Goal: Register for event/course

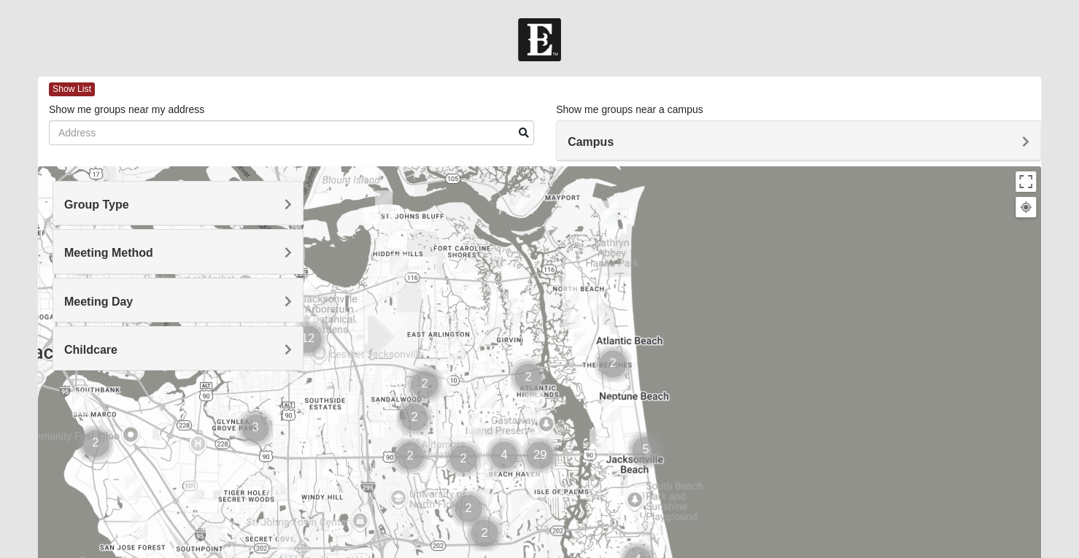
click at [129, 205] on span "Group Type" at bounding box center [96, 204] width 65 height 12
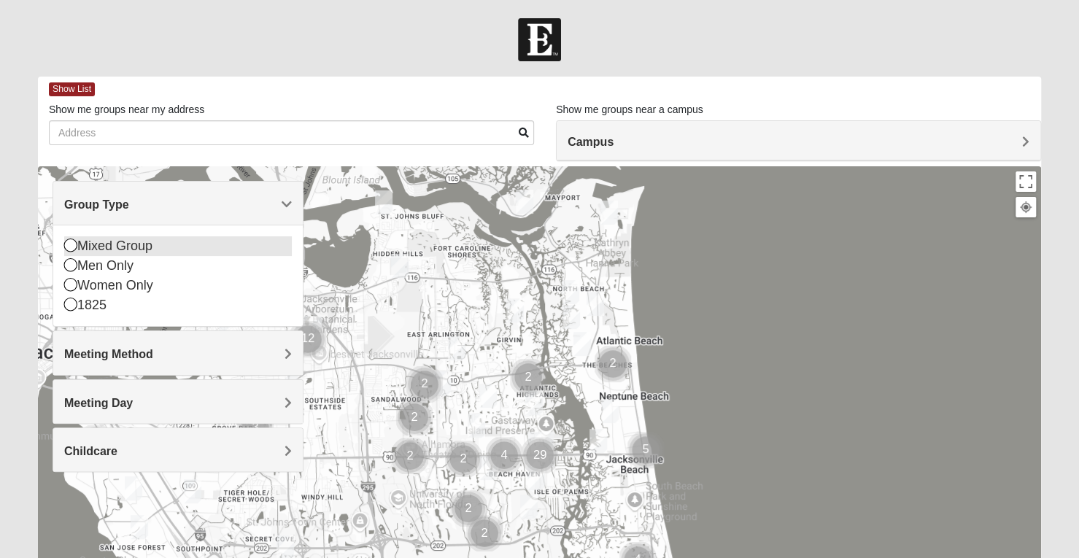
click at [71, 246] on icon at bounding box center [70, 245] width 13 height 13
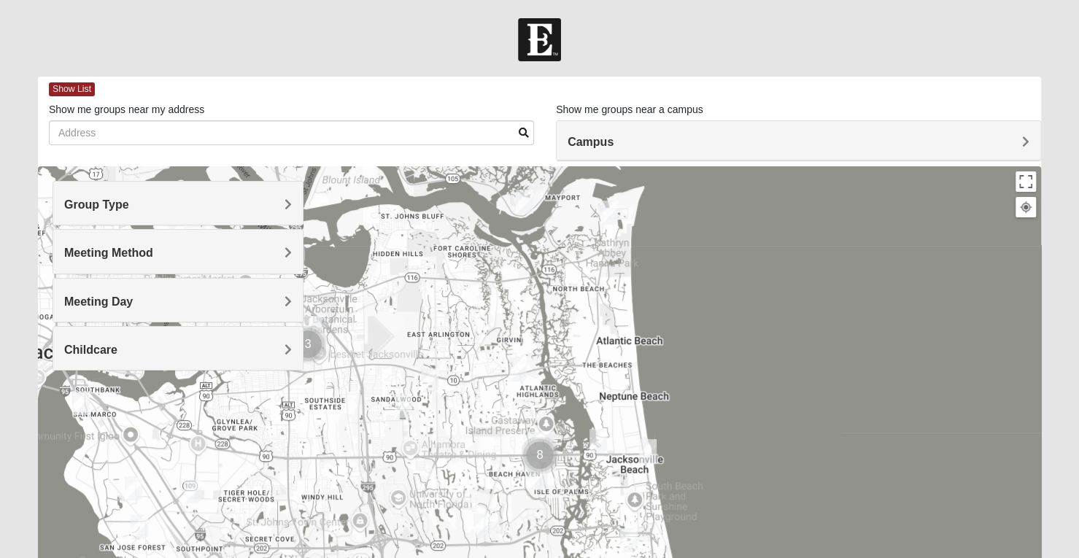
click at [153, 253] on span "Meeting Method" at bounding box center [108, 253] width 89 height 12
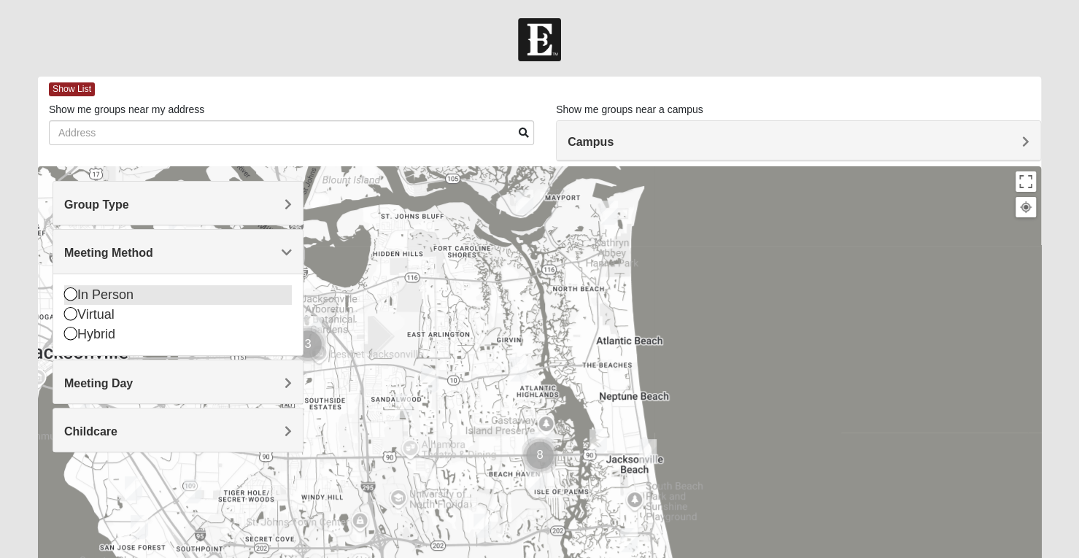
click at [70, 292] on icon at bounding box center [70, 293] width 13 height 13
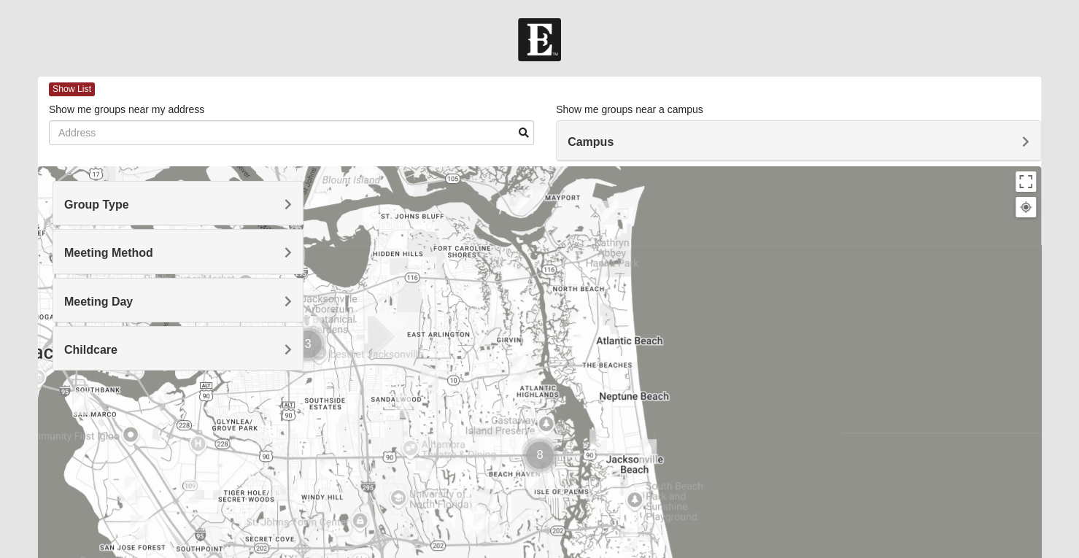
click at [133, 297] on span "Meeting Day" at bounding box center [98, 301] width 69 height 12
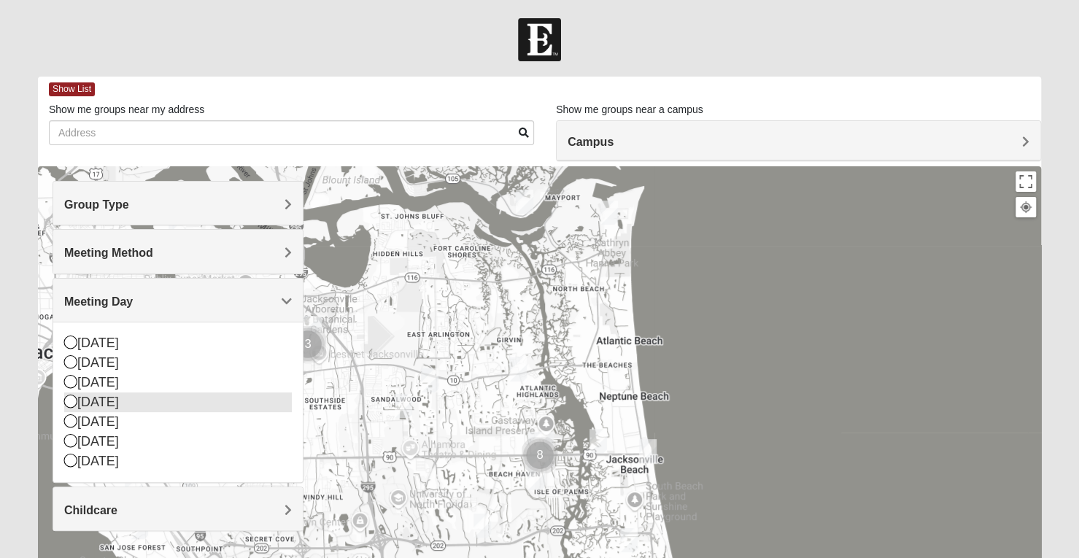
click at [72, 397] on icon at bounding box center [70, 401] width 13 height 13
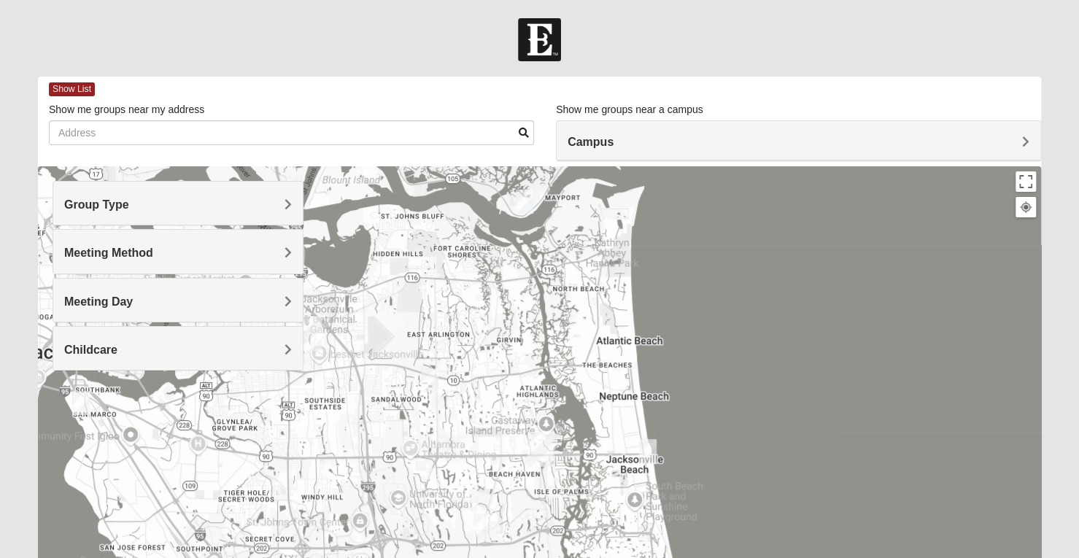
click at [292, 348] on div "Childcare" at bounding box center [178, 348] width 250 height 43
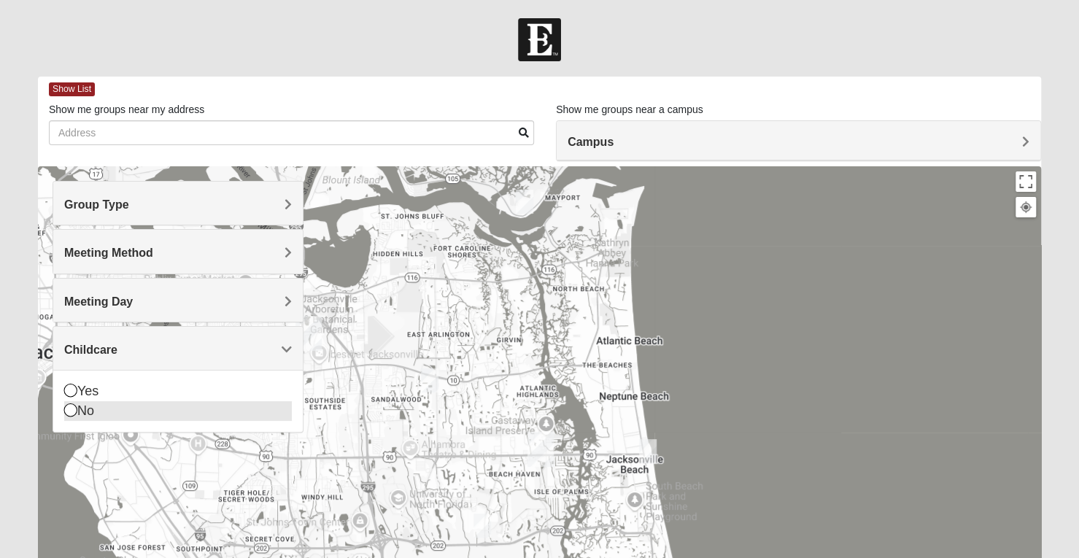
click at [70, 409] on icon at bounding box center [70, 409] width 13 height 13
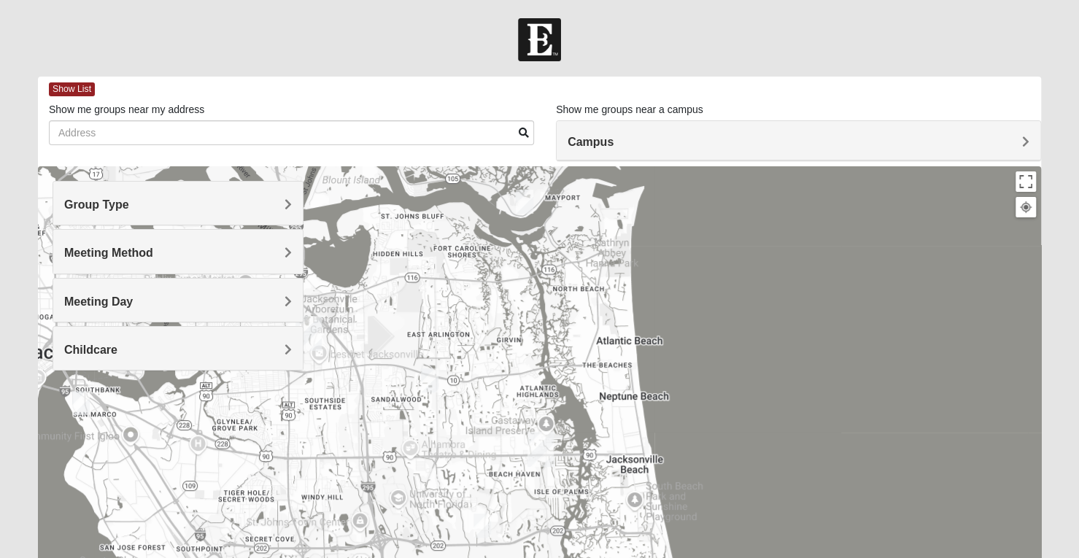
click at [539, 443] on img "San Pablo" at bounding box center [541, 449] width 38 height 47
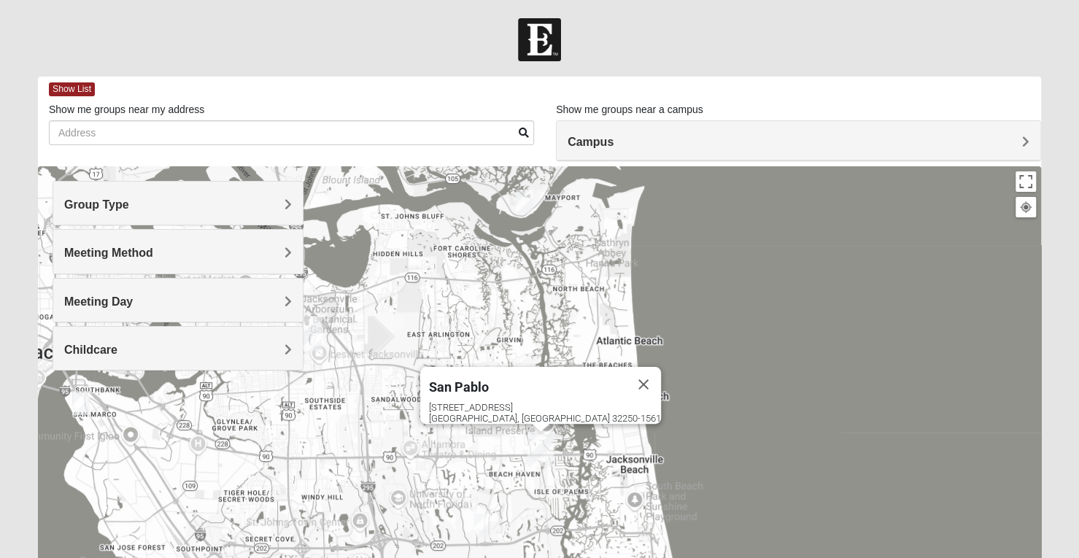
click at [715, 392] on div "San Pablo 14286 Beach Blvd Jacksonville, FL 32250-1561" at bounding box center [539, 458] width 1003 height 584
click at [626, 371] on button "Close" at bounding box center [643, 384] width 35 height 35
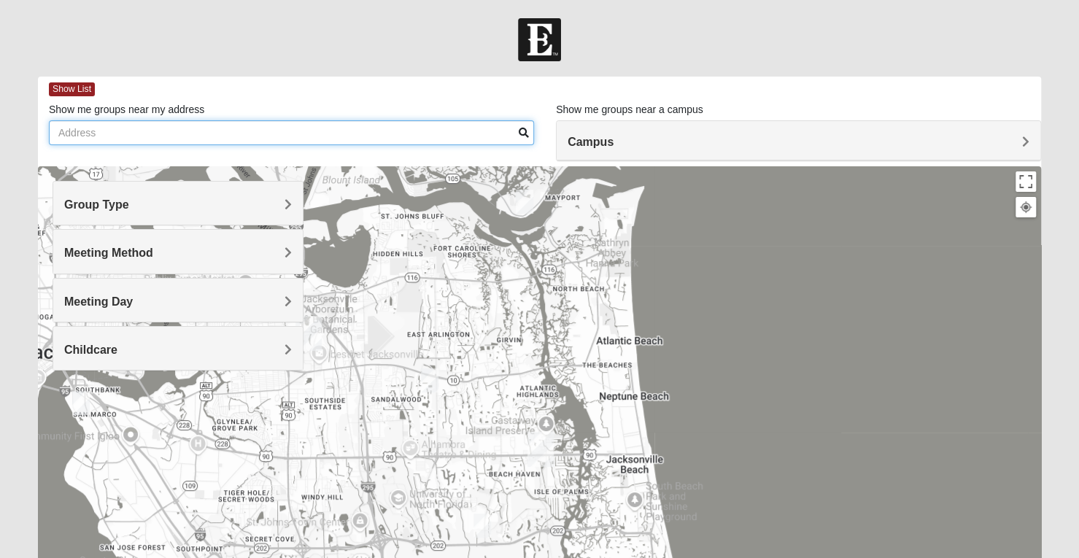
click at [127, 132] on input "Show me groups near my address" at bounding box center [291, 132] width 485 height 25
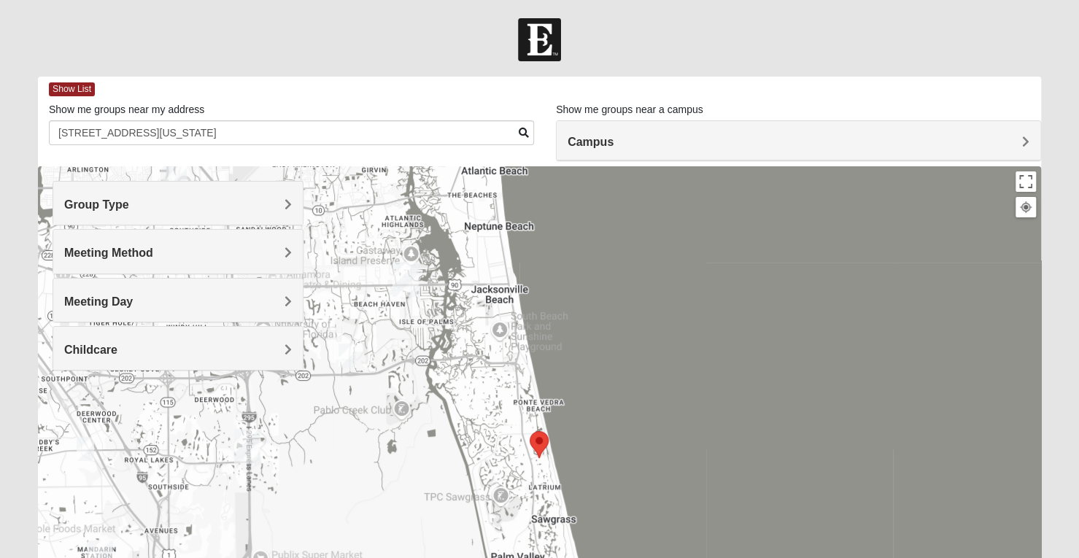
click at [544, 443] on img "Selected Address" at bounding box center [539, 444] width 31 height 39
click at [129, 205] on span "Group Type" at bounding box center [96, 204] width 65 height 12
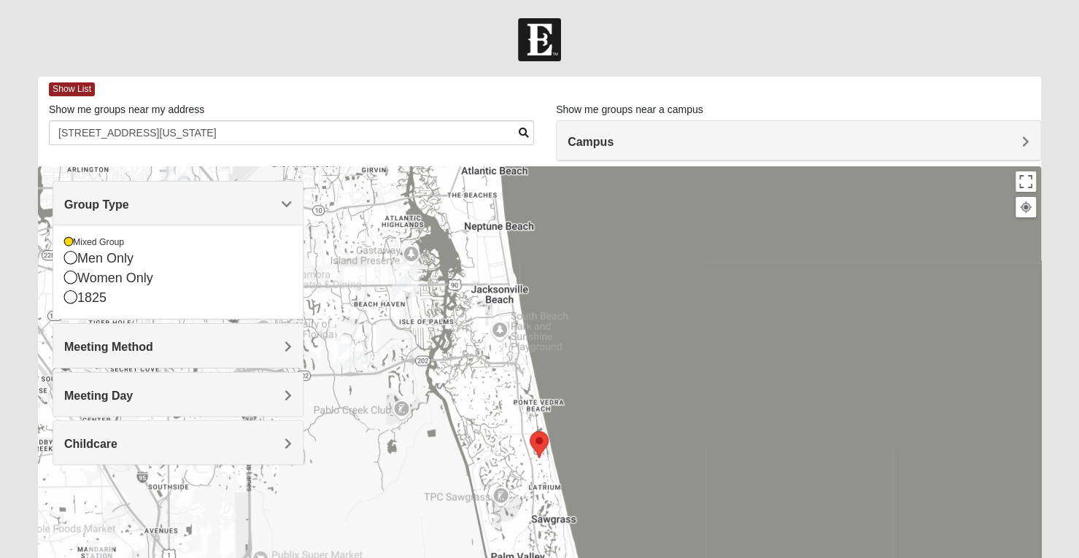
click at [153, 343] on span "Meeting Method" at bounding box center [108, 347] width 89 height 12
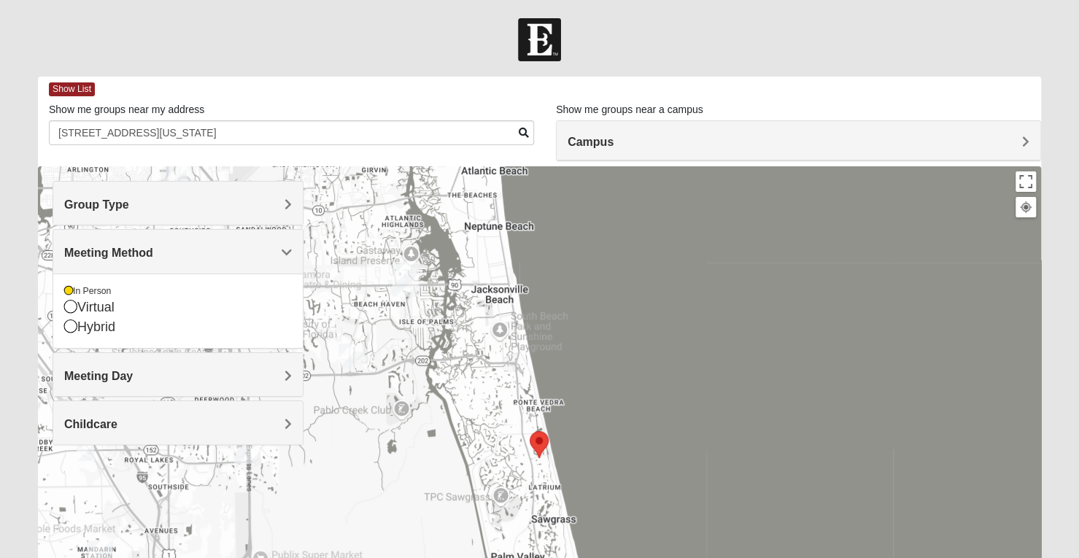
click at [133, 370] on span "Meeting Day" at bounding box center [98, 376] width 69 height 12
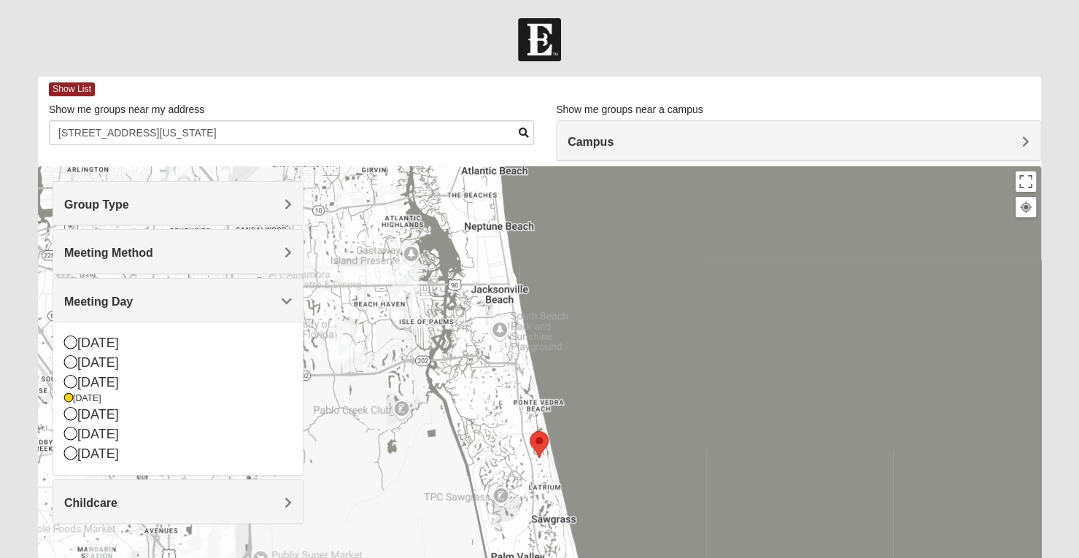
click at [117, 500] on span "Childcare" at bounding box center [90, 503] width 53 height 12
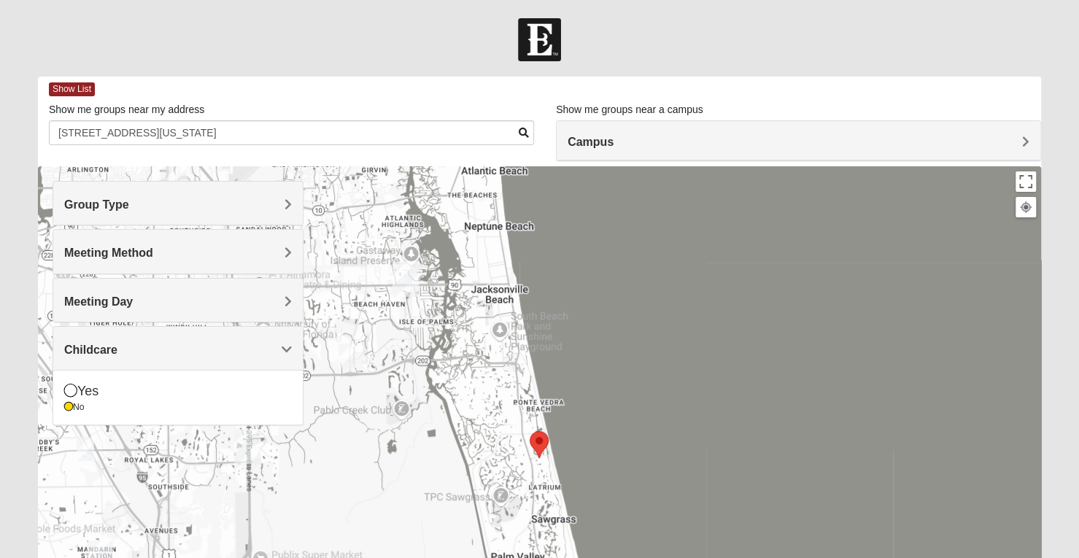
click at [541, 414] on div at bounding box center [539, 458] width 1003 height 584
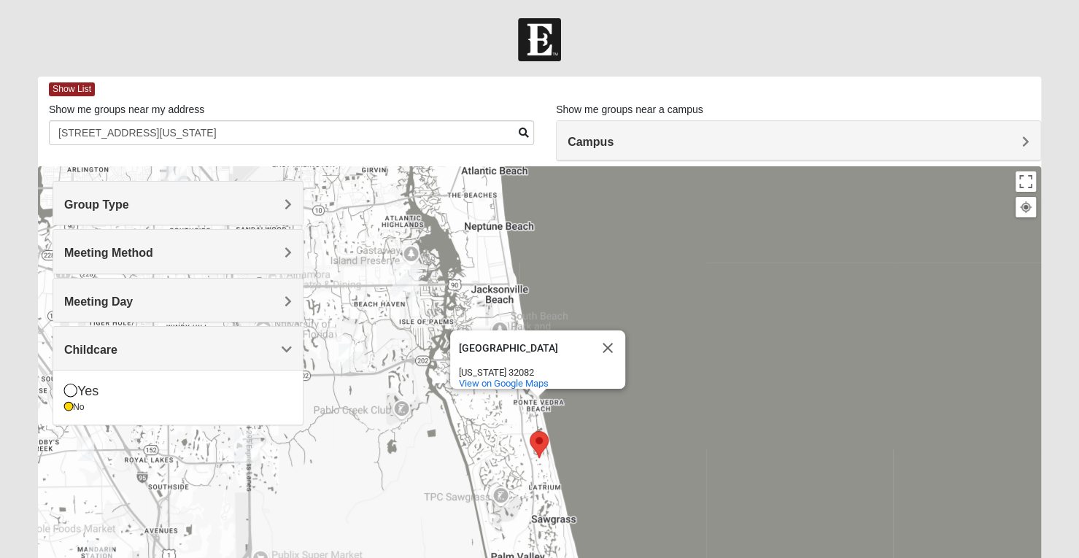
click at [705, 231] on div "Ponte Vedra Beach Ponte Vedra Beach Florida 32082 View on Google Maps" at bounding box center [539, 458] width 1003 height 584
click at [608, 337] on button "Close" at bounding box center [607, 347] width 35 height 35
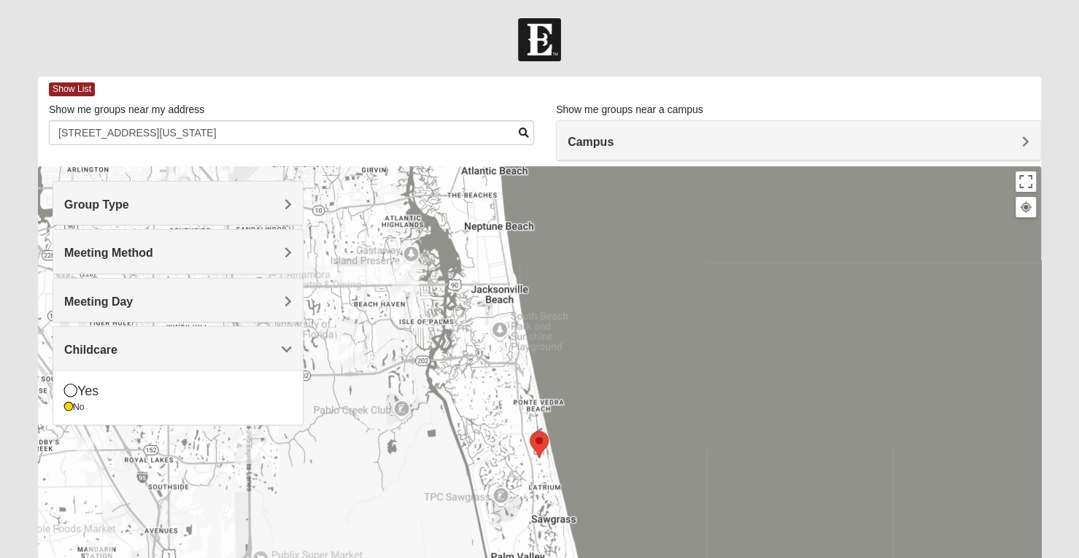
click at [406, 281] on img "San Pablo" at bounding box center [406, 279] width 38 height 47
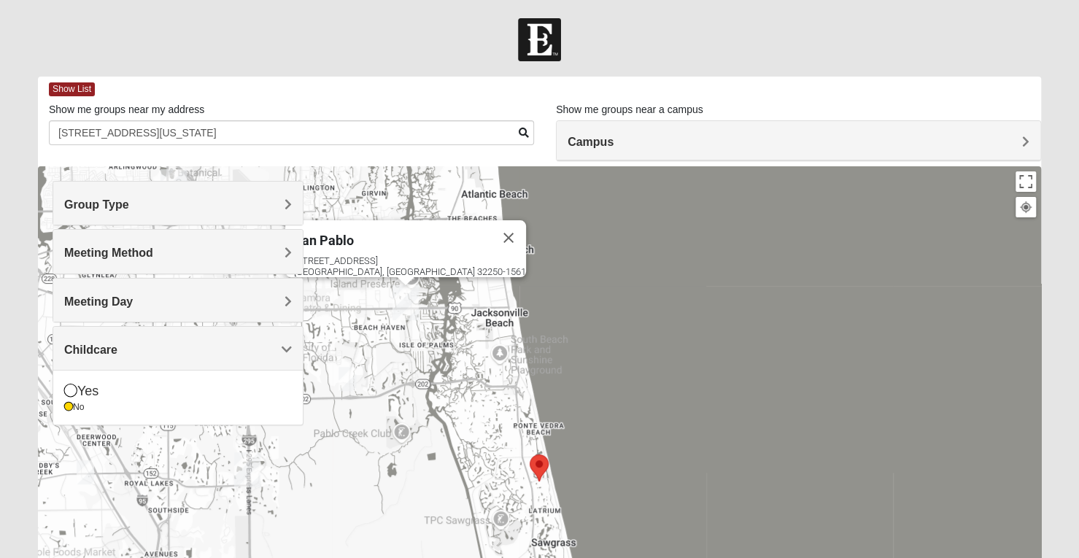
click at [857, 227] on div "San Pablo 14286 Beach Blvd Jacksonville, FL 32250-1561" at bounding box center [539, 458] width 1003 height 584
click at [491, 228] on button "Close" at bounding box center [508, 237] width 35 height 35
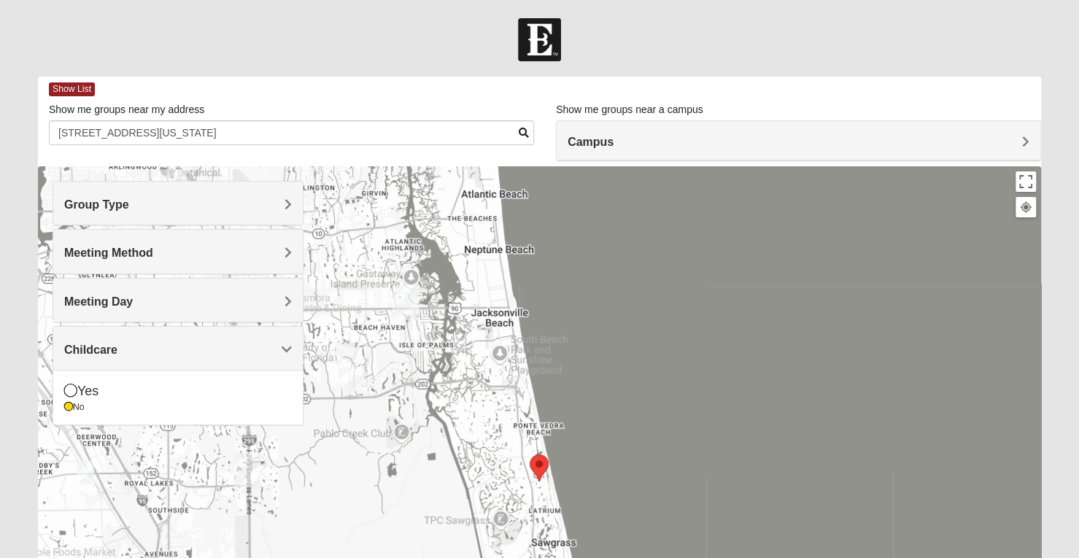
click at [614, 139] on span "Campus" at bounding box center [591, 142] width 46 height 12
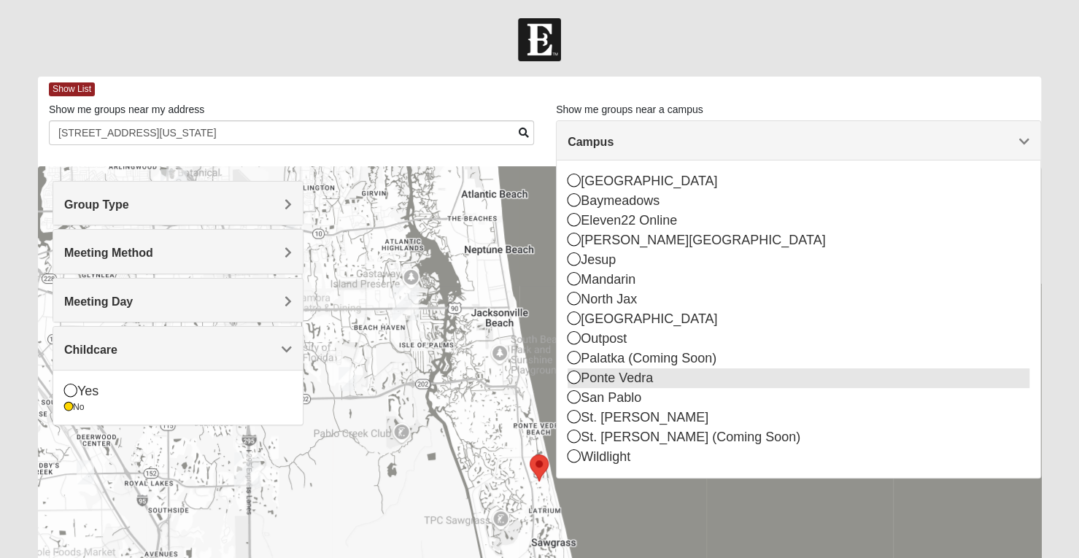
click at [572, 379] on icon at bounding box center [574, 377] width 13 height 13
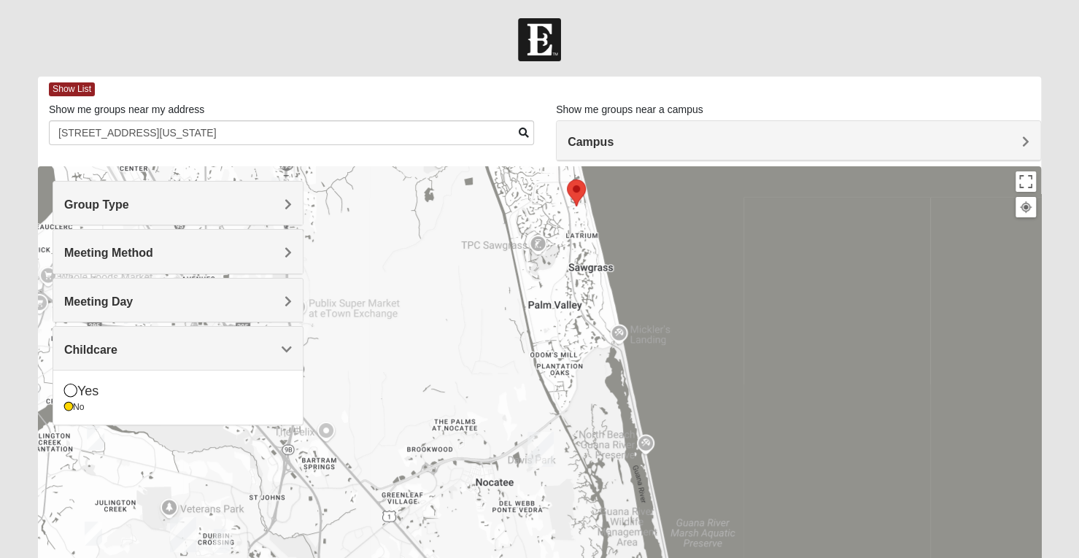
click at [542, 459] on img "Ponte Vedra" at bounding box center [541, 449] width 38 height 47
click at [527, 404] on div "460 Davis Park Rd Ponte Vedra Beach, FL 32081-0544" at bounding box center [545, 413] width 154 height 22
click at [525, 387] on div "Ponte Vedra" at bounding box center [527, 384] width 119 height 35
click at [525, 379] on span "Ponte Vedra" at bounding box center [505, 386] width 74 height 15
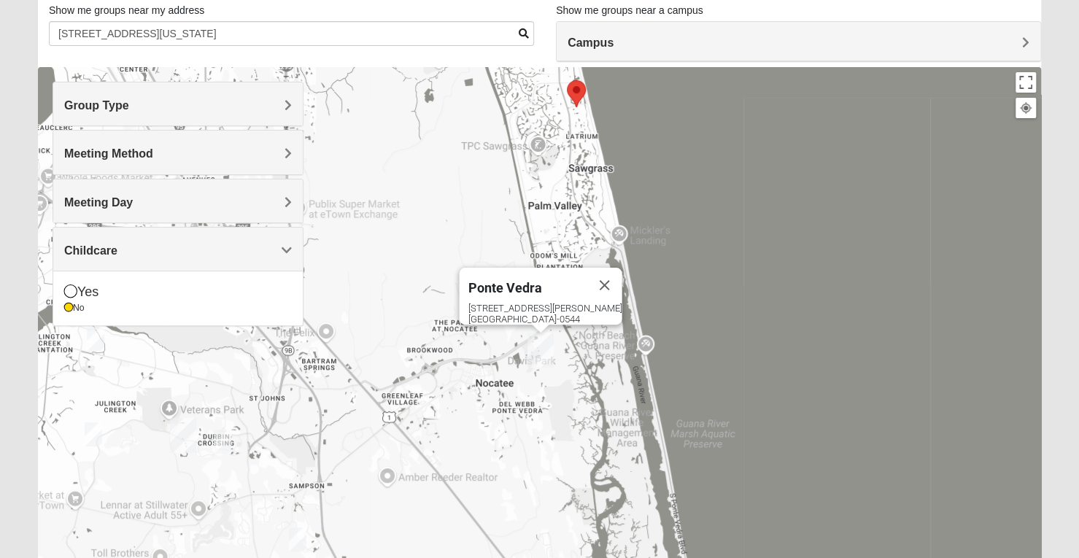
scroll to position [60, 0]
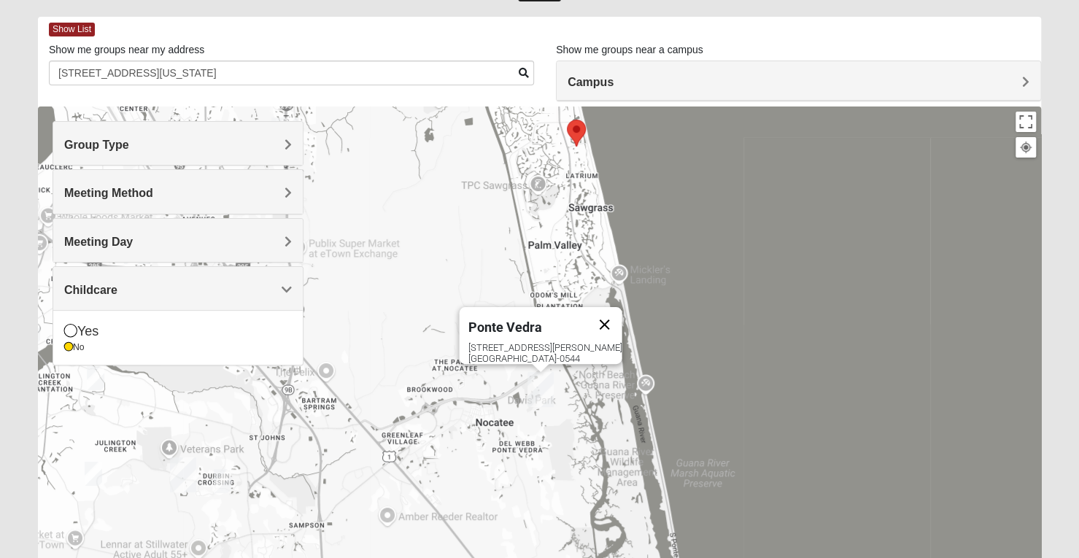
click at [607, 314] on button "Close" at bounding box center [604, 324] width 35 height 35
click at [183, 473] on img "St. Johns" at bounding box center [183, 475] width 38 height 47
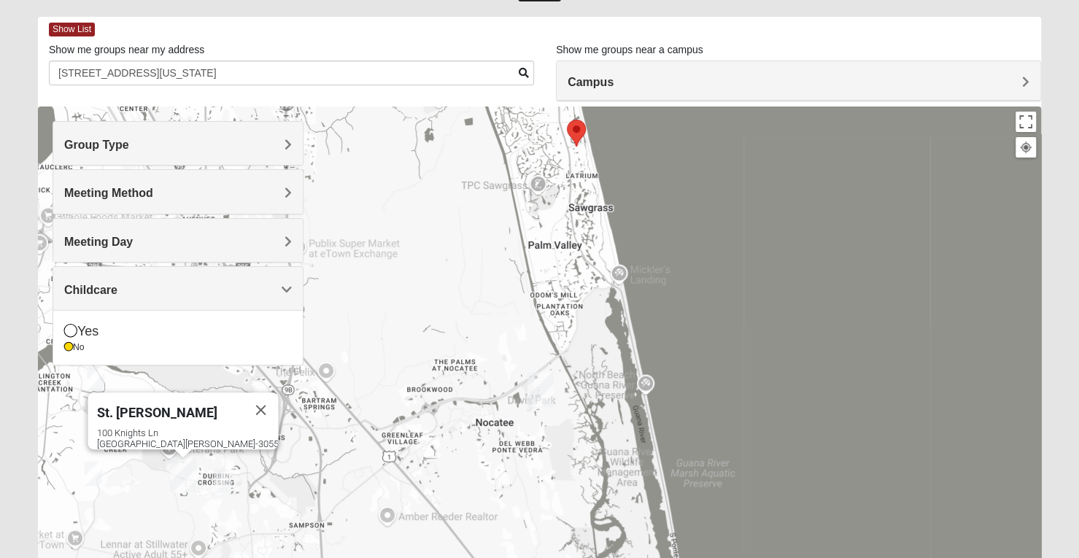
click at [546, 393] on img "Ponte Vedra" at bounding box center [541, 389] width 38 height 47
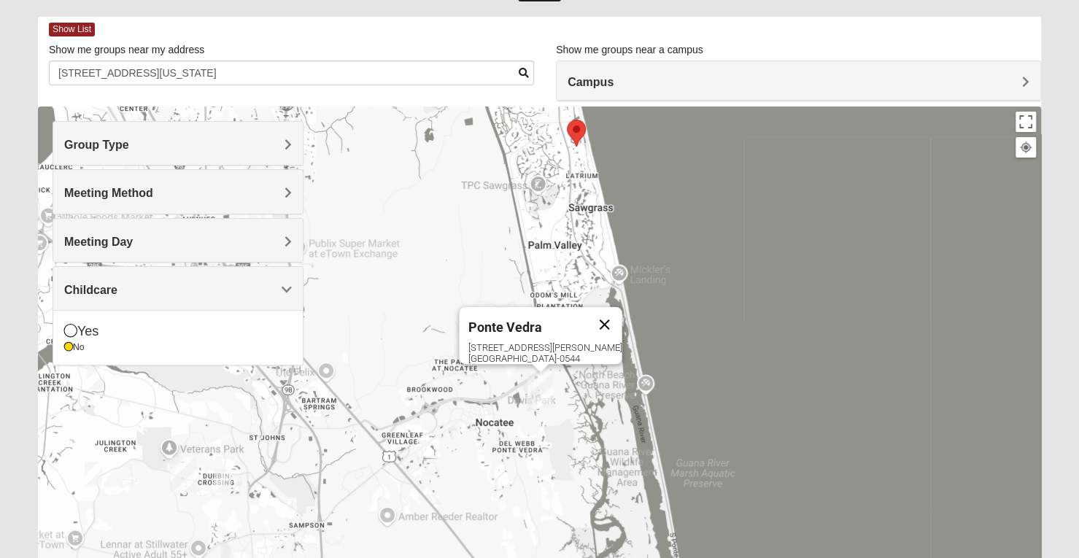
click at [602, 312] on button "Close" at bounding box center [604, 324] width 35 height 35
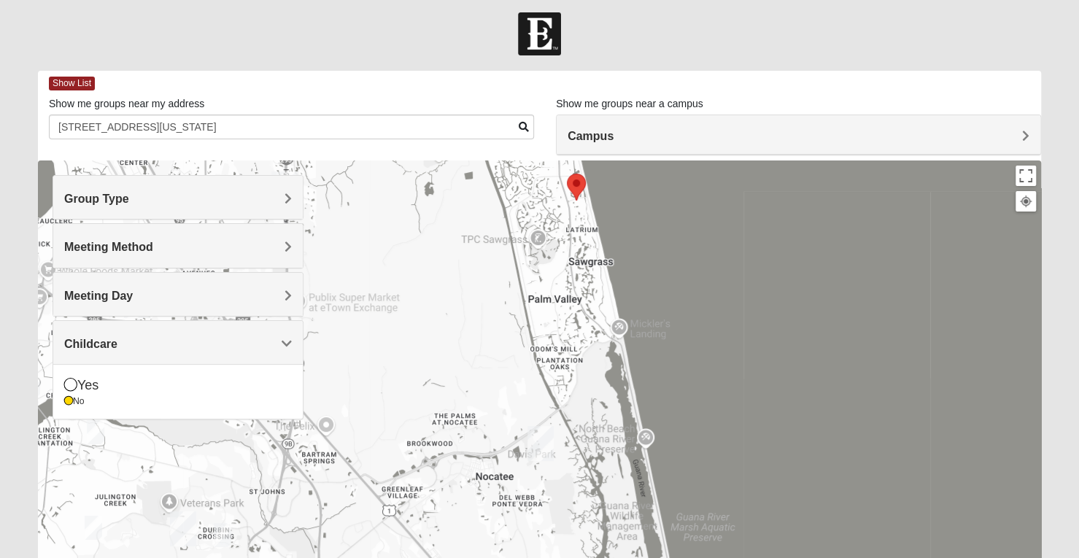
scroll to position [0, 0]
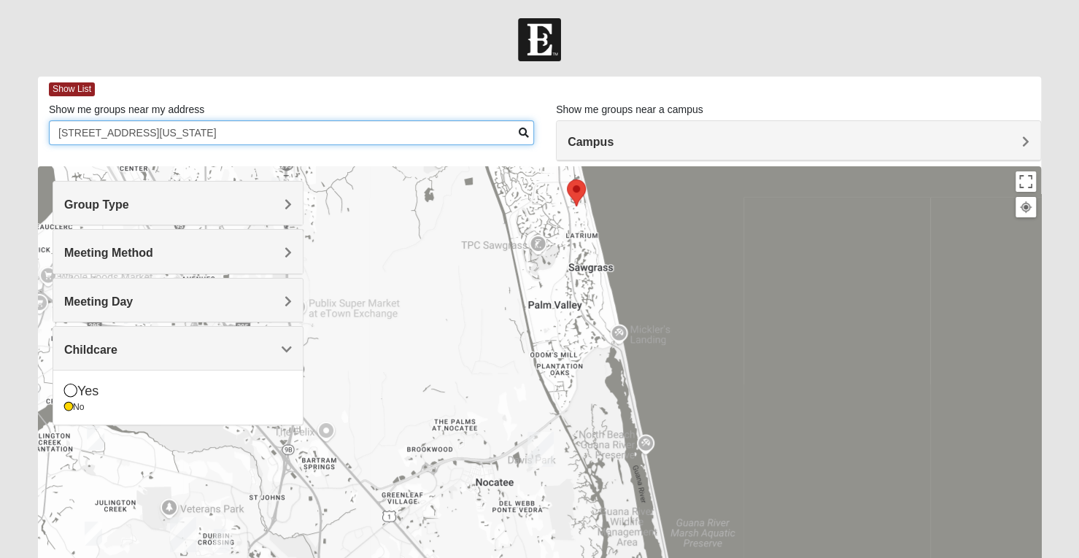
click at [305, 134] on input "107 Grand Palm Court Ponte Vedra, Florida 32082" at bounding box center [291, 132] width 485 height 25
type input "1"
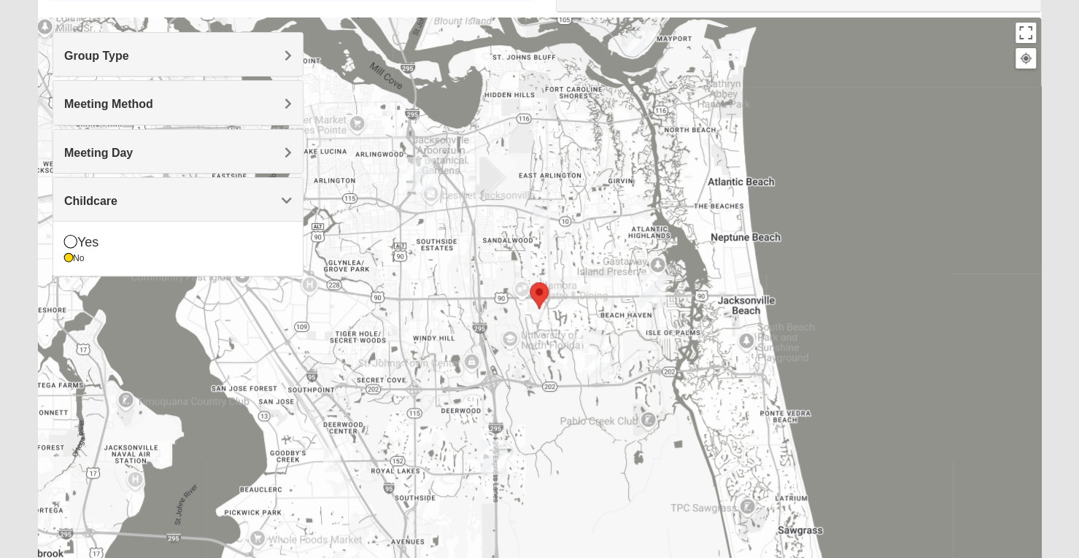
scroll to position [138, 0]
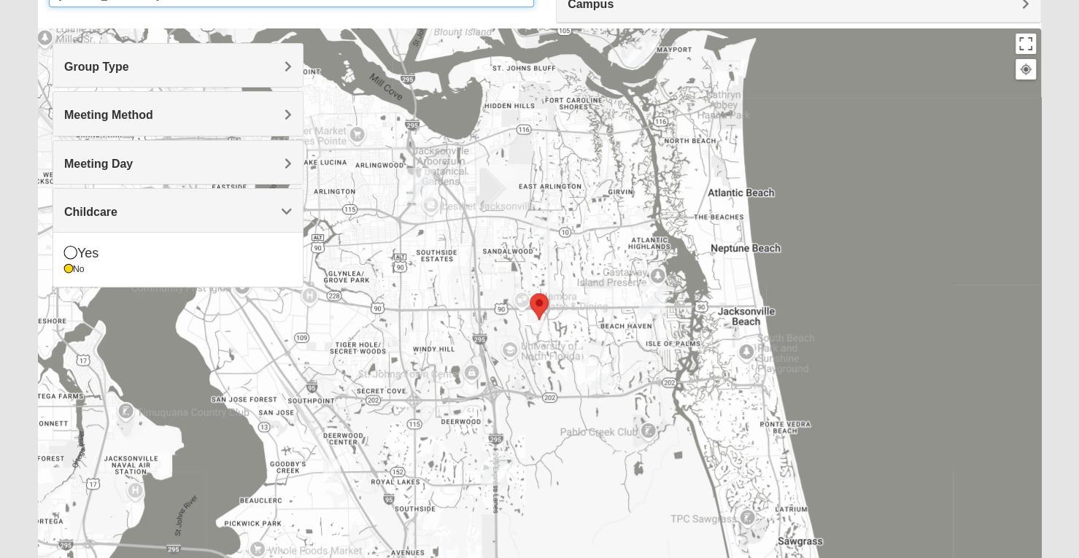
type input "3899 Coastal Cove Circle Jacksonville, Fl 32224"
click at [649, 298] on img "San Pablo" at bounding box center [652, 301] width 38 height 47
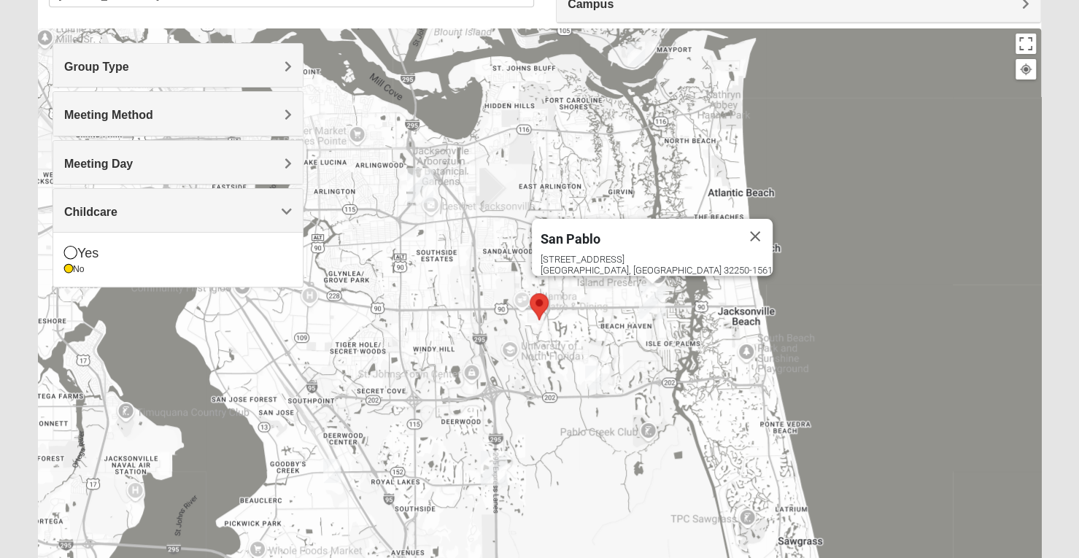
click at [654, 305] on img "San Pablo" at bounding box center [652, 301] width 38 height 47
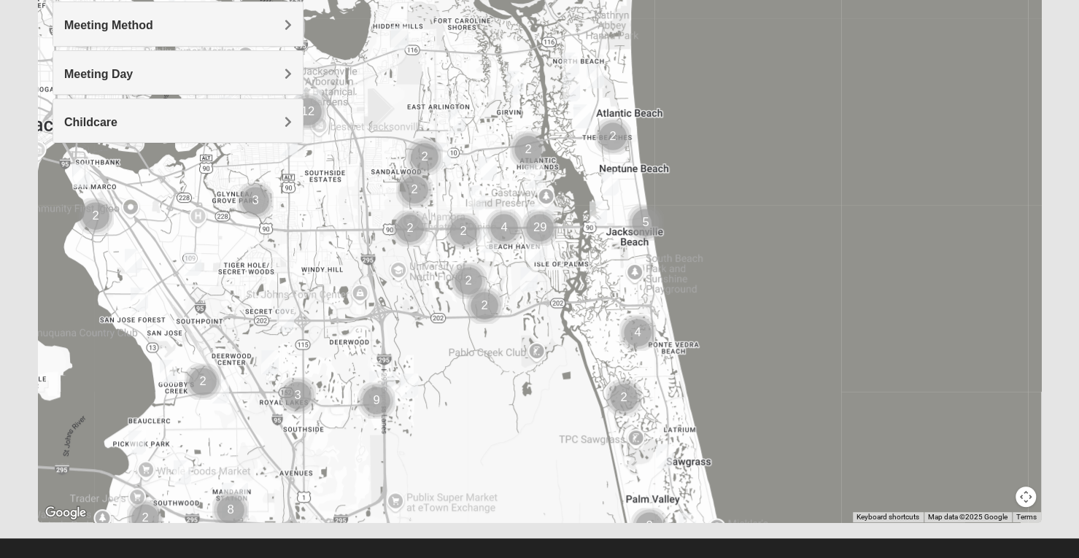
scroll to position [228, 0]
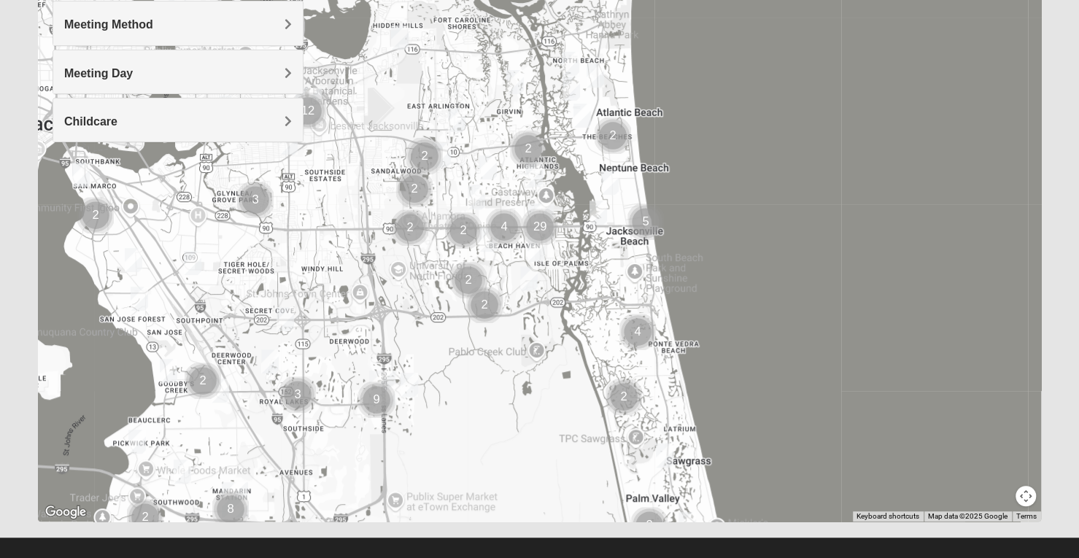
click at [666, 457] on img "Mens Sopchak 32082" at bounding box center [664, 456] width 29 height 36
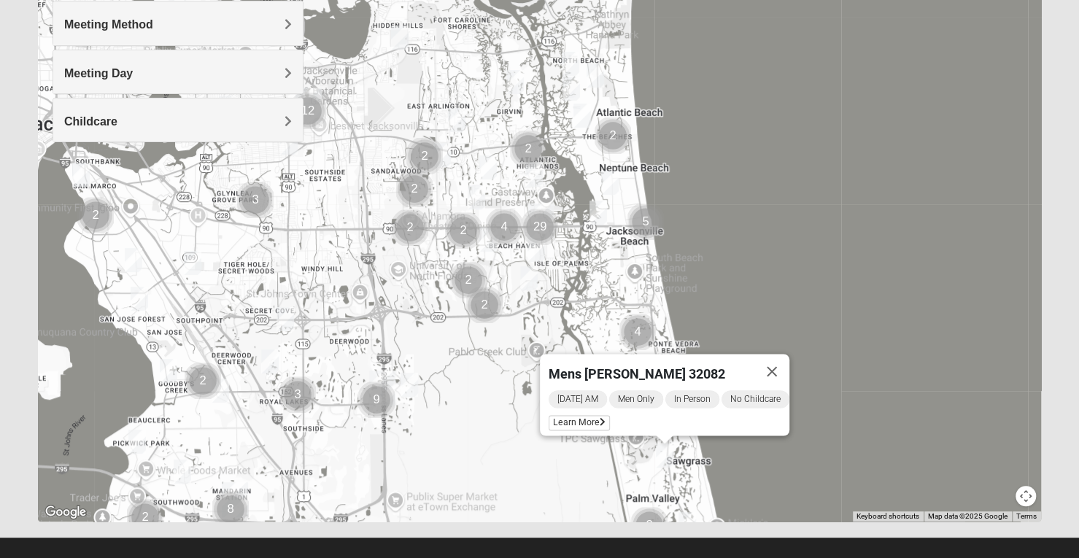
click at [718, 200] on div "Mens Sopchak 32082 Wednesday AM Men Only In Person No Childcare Learn More" at bounding box center [539, 230] width 1003 height 584
click at [789, 358] on button "Close" at bounding box center [771, 371] width 35 height 35
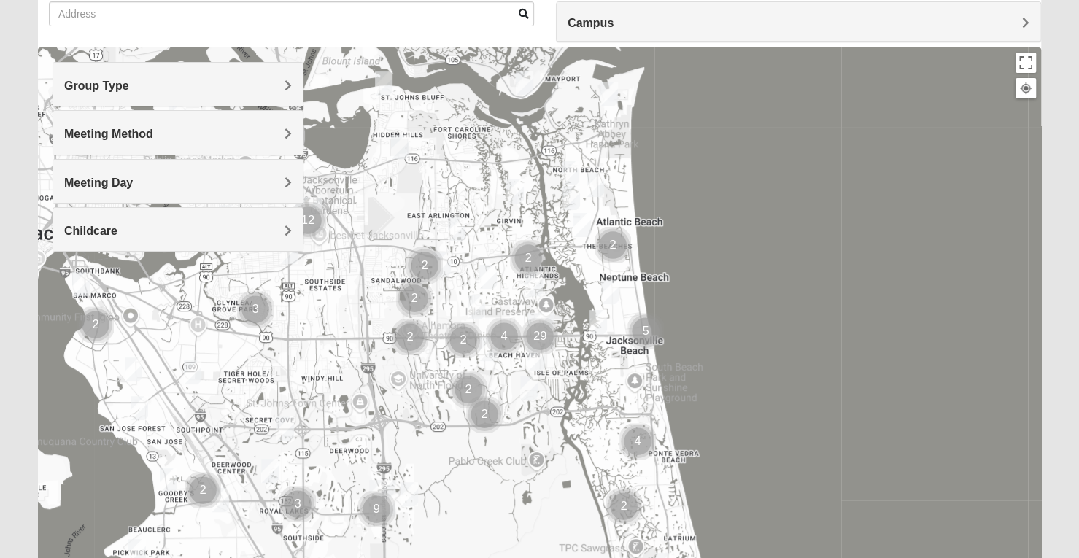
scroll to position [118, 0]
click at [540, 359] on img "Cluster of 29 groups" at bounding box center [540, 337] width 48 height 48
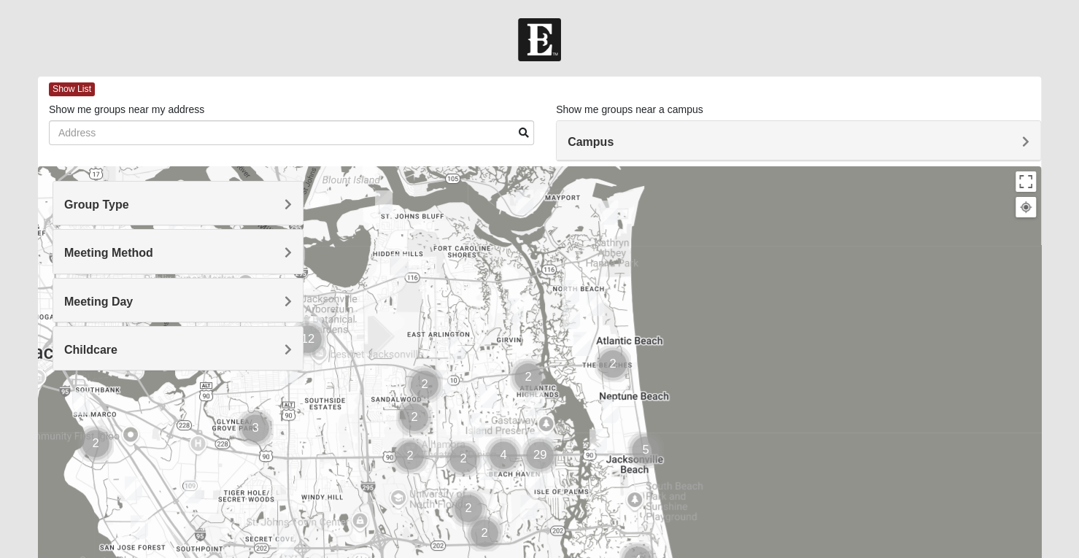
click at [598, 438] on img "Mixed Schneider 32250" at bounding box center [598, 441] width 29 height 36
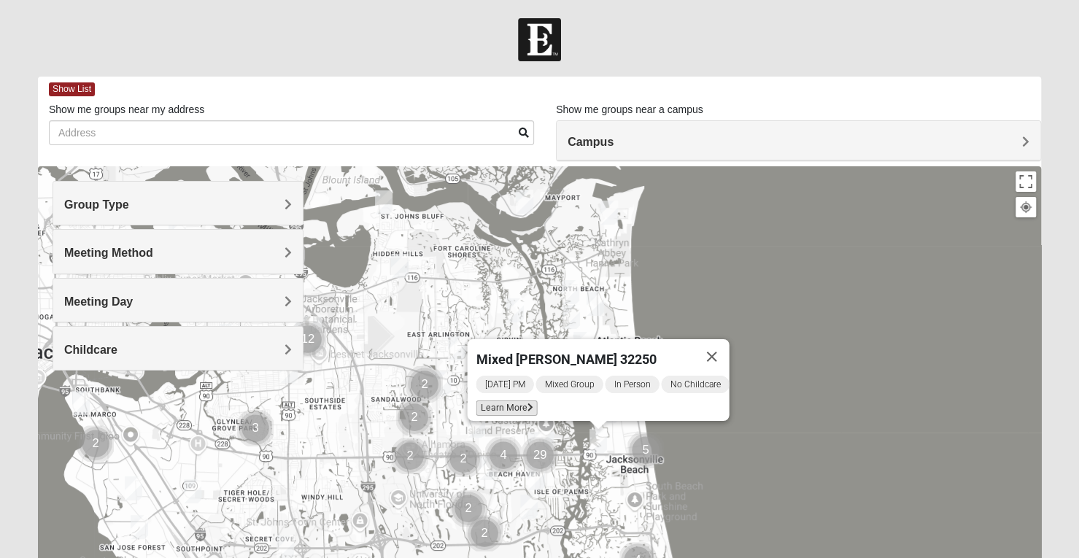
click at [521, 406] on span "Learn More" at bounding box center [506, 408] width 61 height 15
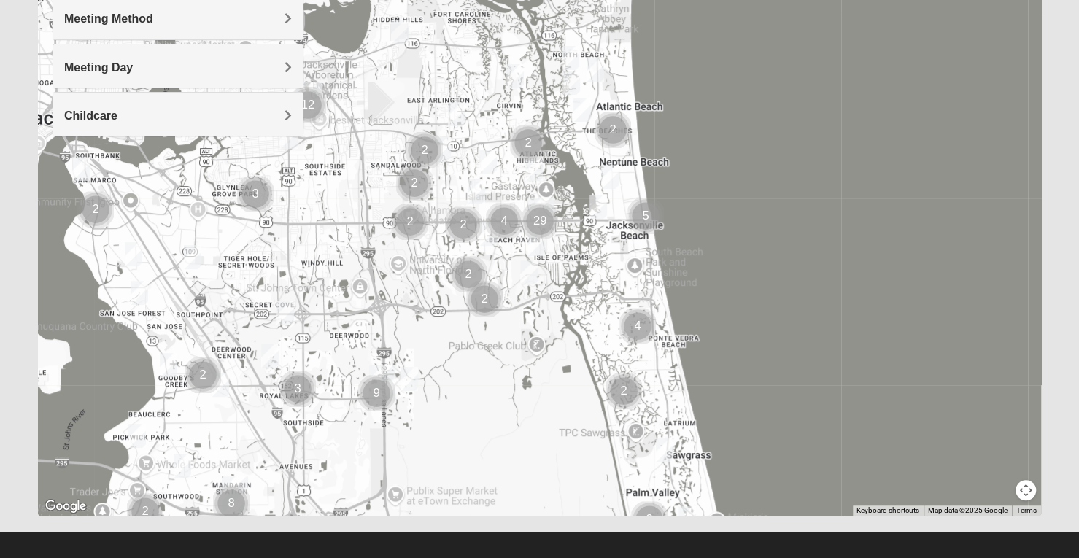
scroll to position [235, 0]
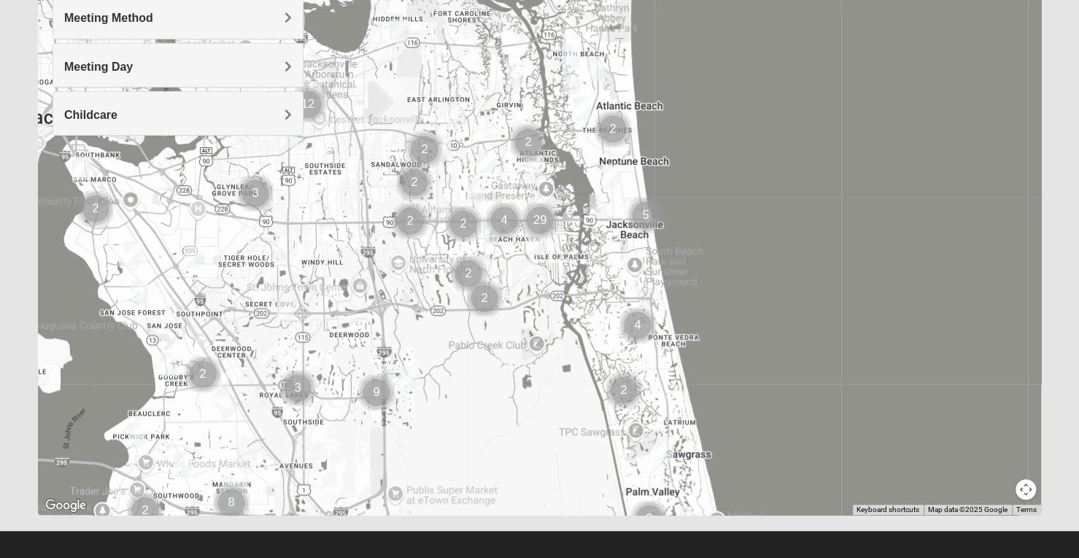
click at [690, 505] on img "Womens Beeson 32082" at bounding box center [687, 518] width 29 height 36
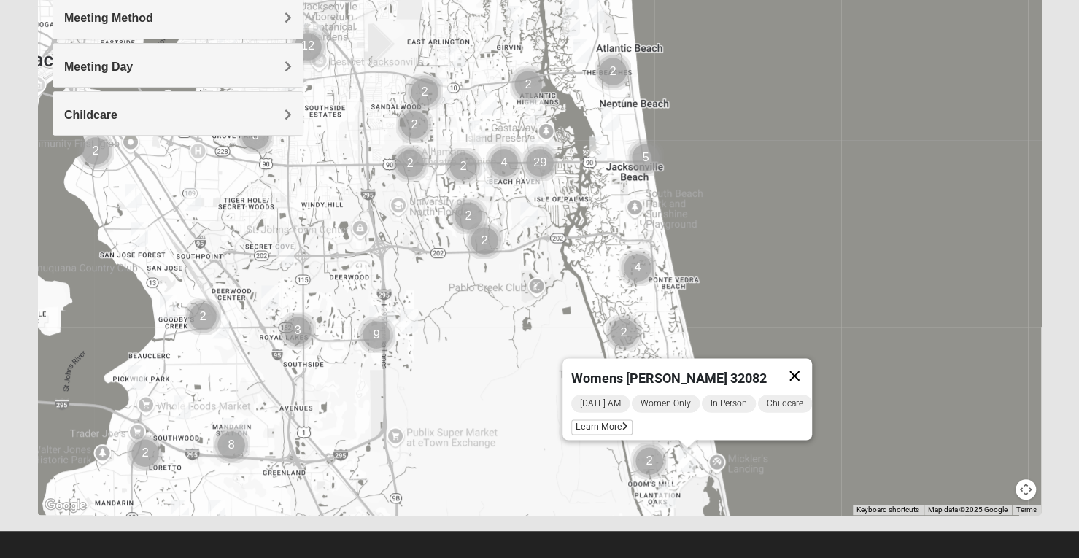
click at [805, 364] on button "Close" at bounding box center [794, 375] width 35 height 35
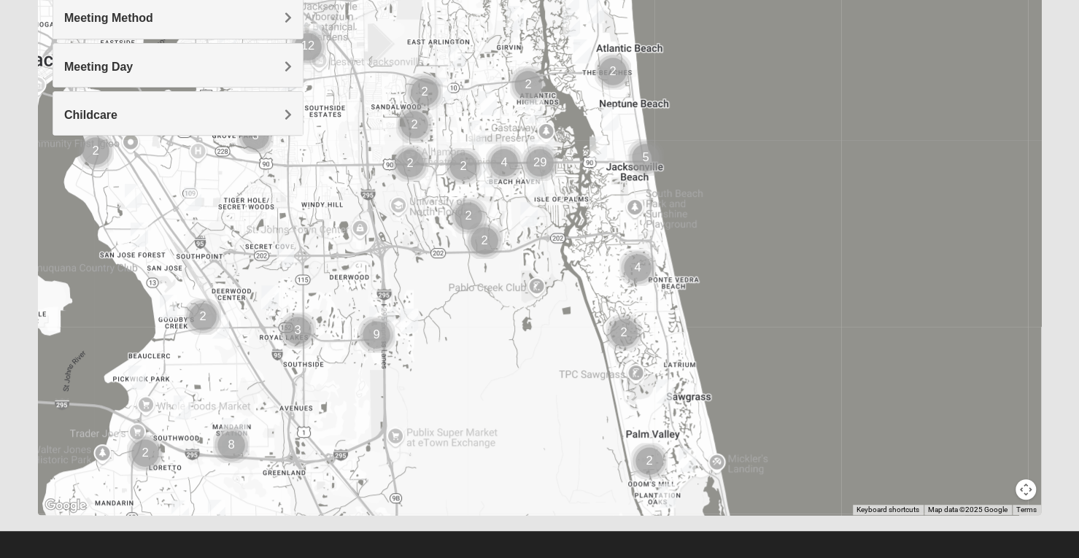
click at [668, 396] on img "Mens Sopchak 32082" at bounding box center [664, 392] width 29 height 36
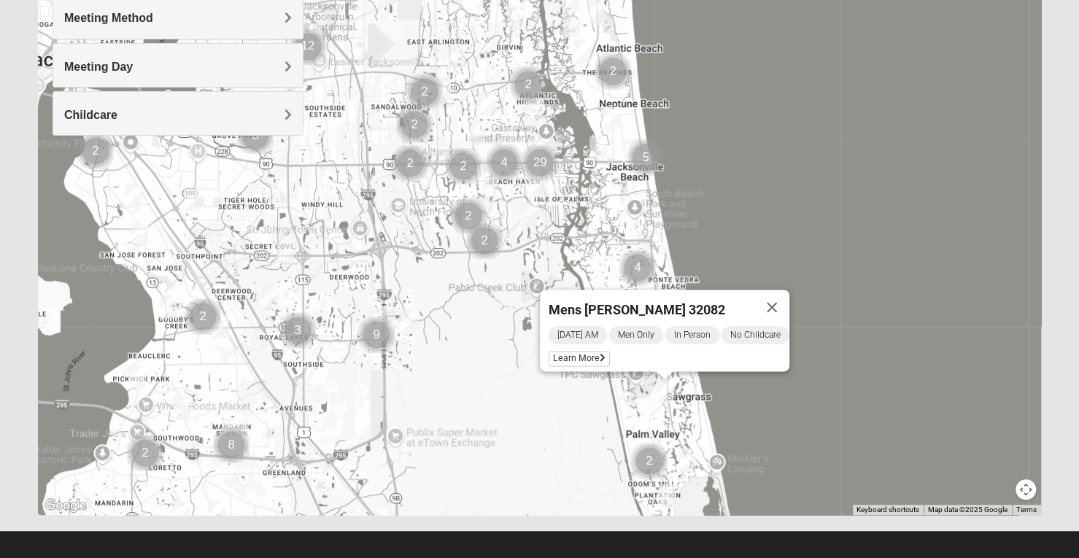
click at [765, 212] on div "Mens Sopchak 32082 Wednesday AM Men Only In Person No Childcare Learn More" at bounding box center [539, 223] width 1003 height 584
click at [789, 292] on button "Close" at bounding box center [771, 307] width 35 height 35
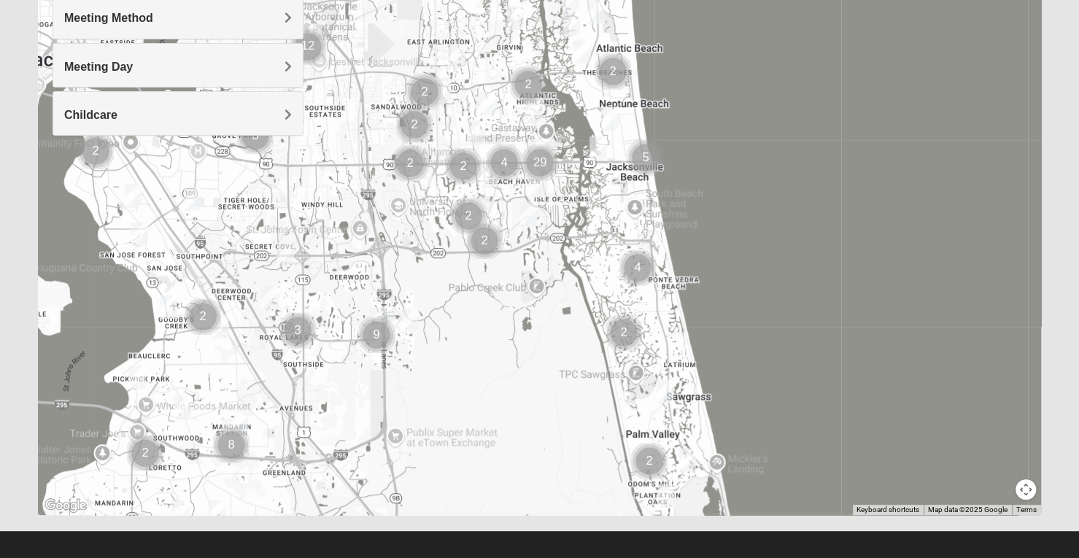
click at [532, 183] on img "Cluster of 29 groups" at bounding box center [540, 163] width 48 height 48
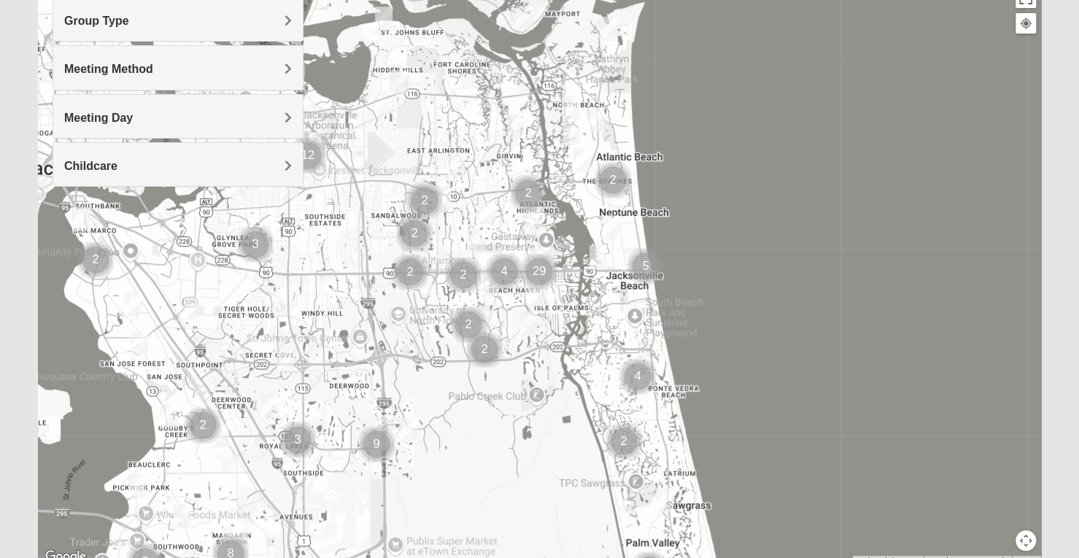
scroll to position [184, 0]
click at [411, 423] on img "Mixed Craig & Marsha Myers 32256" at bounding box center [409, 429] width 29 height 36
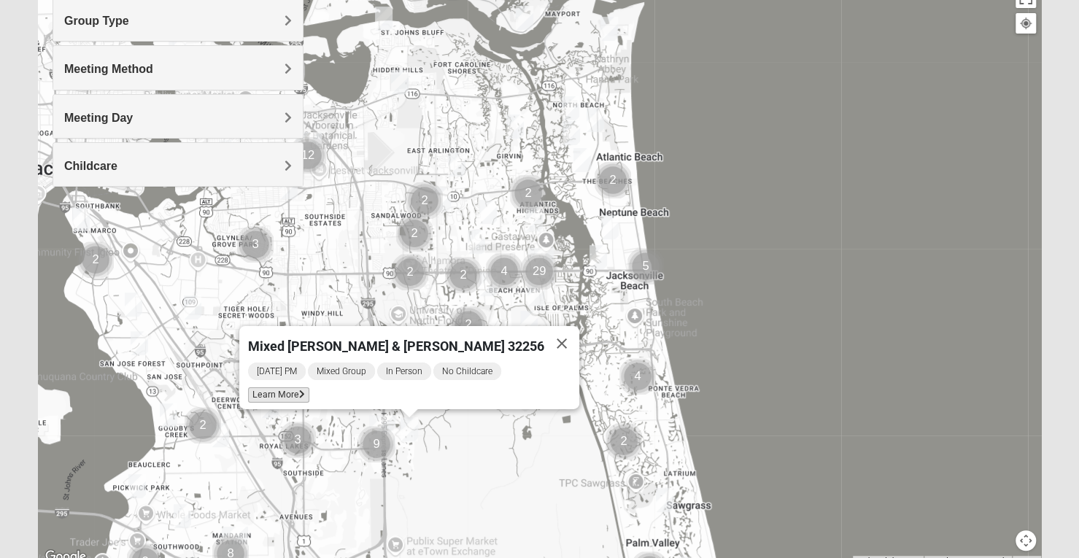
click at [305, 390] on icon at bounding box center [302, 394] width 6 height 9
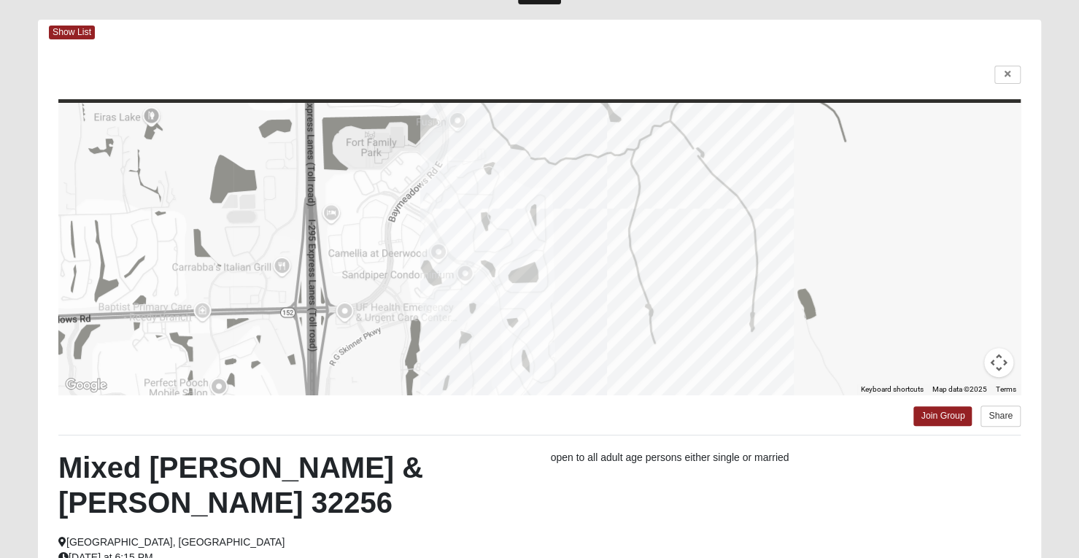
scroll to position [65, 0]
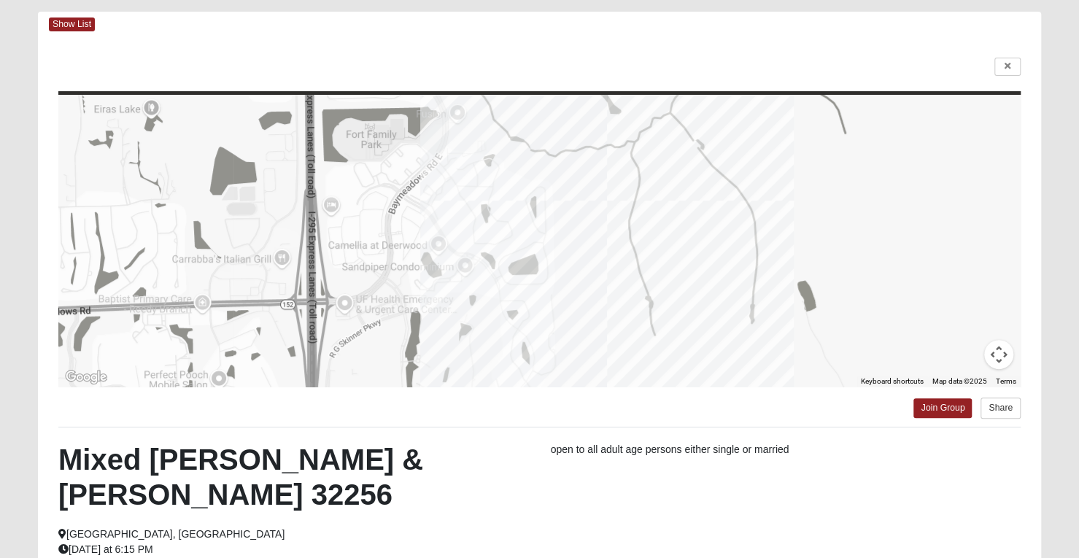
click at [527, 262] on div at bounding box center [539, 241] width 962 height 292
click at [945, 406] on link "Join Group" at bounding box center [942, 408] width 58 height 20
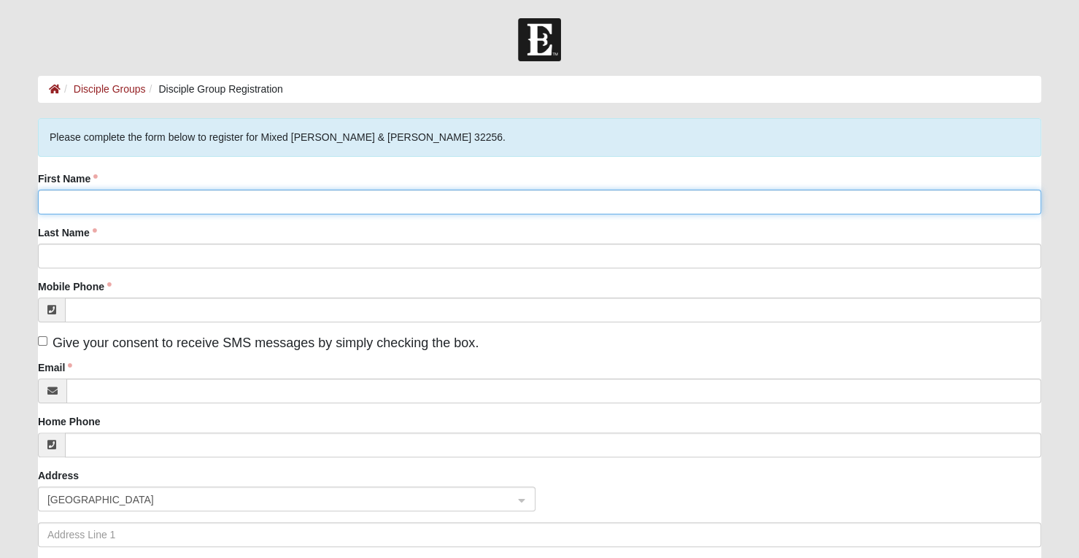
click at [196, 199] on input "First Name" at bounding box center [539, 202] width 1003 height 25
type input "[PERSON_NAME] and [PERSON_NAME]"
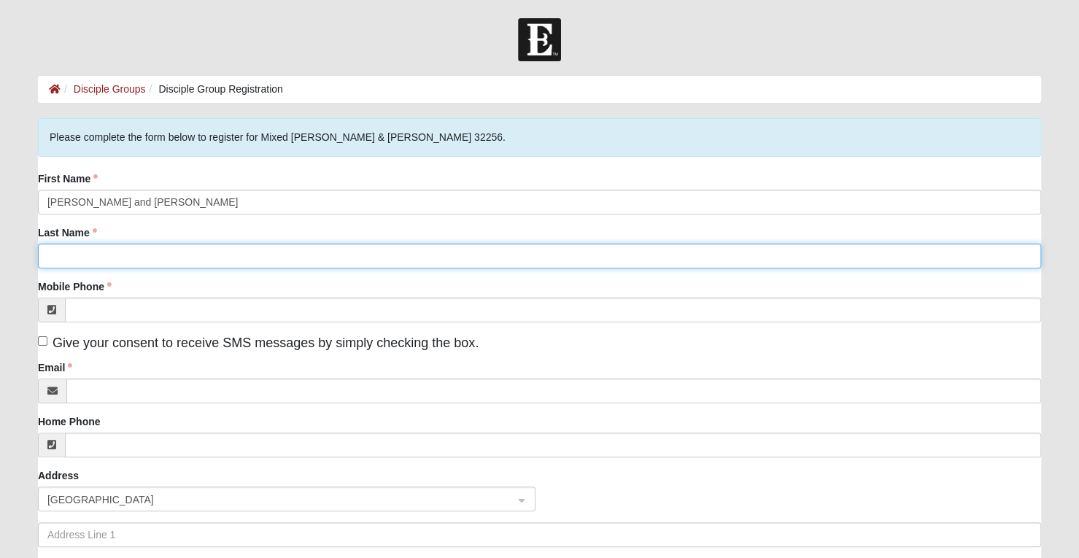
click at [105, 251] on input "Last Name" at bounding box center [539, 256] width 1003 height 25
type input "[PERSON_NAME]"
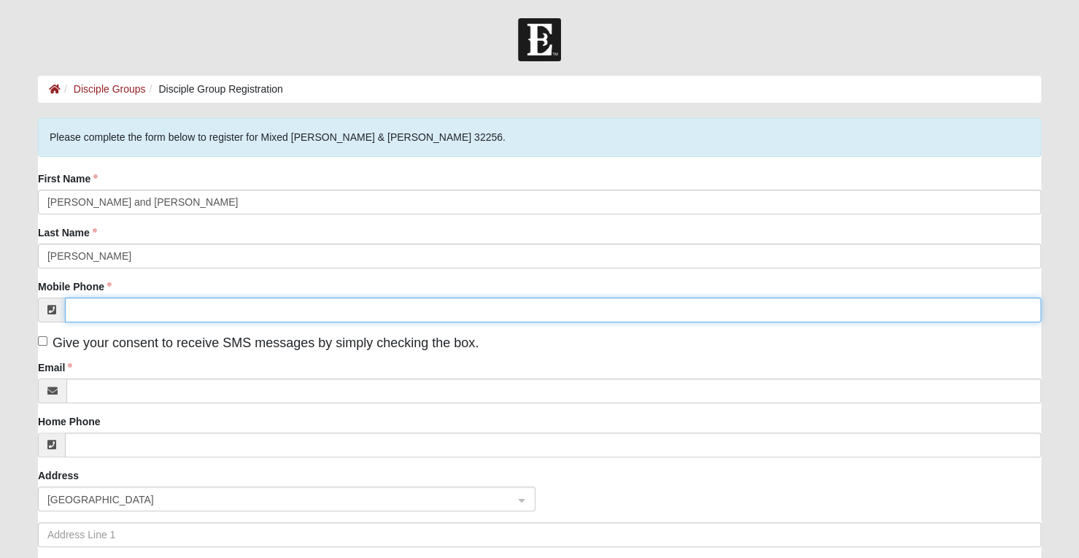
click at [97, 310] on input "Mobile Phone" at bounding box center [553, 310] width 976 height 25
type input "[PHONE_NUMBER]"
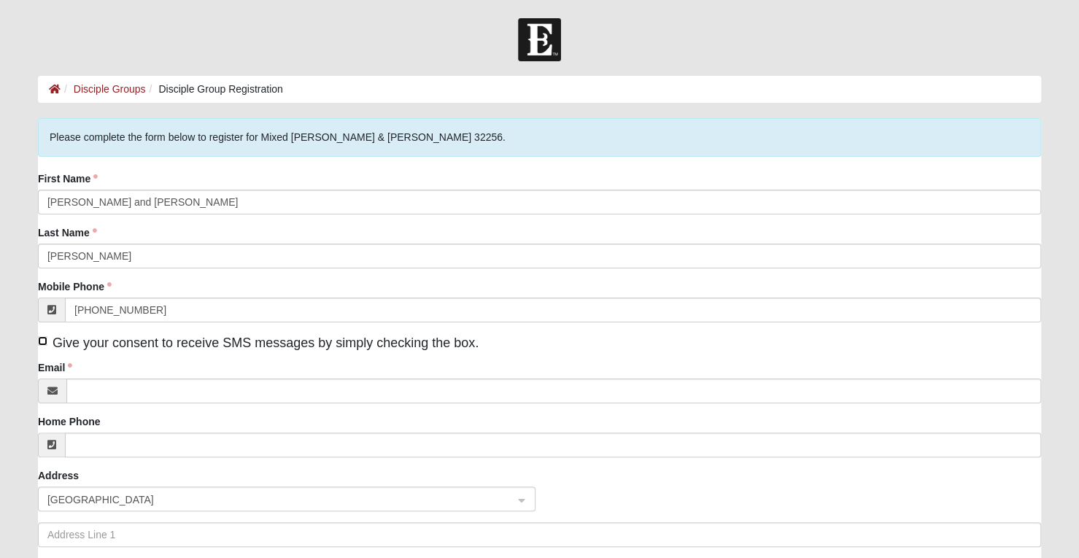
click at [42, 341] on input "Give your consent to receive SMS messages by simply checking the box." at bounding box center [42, 340] width 9 height 9
checkbox input "true"
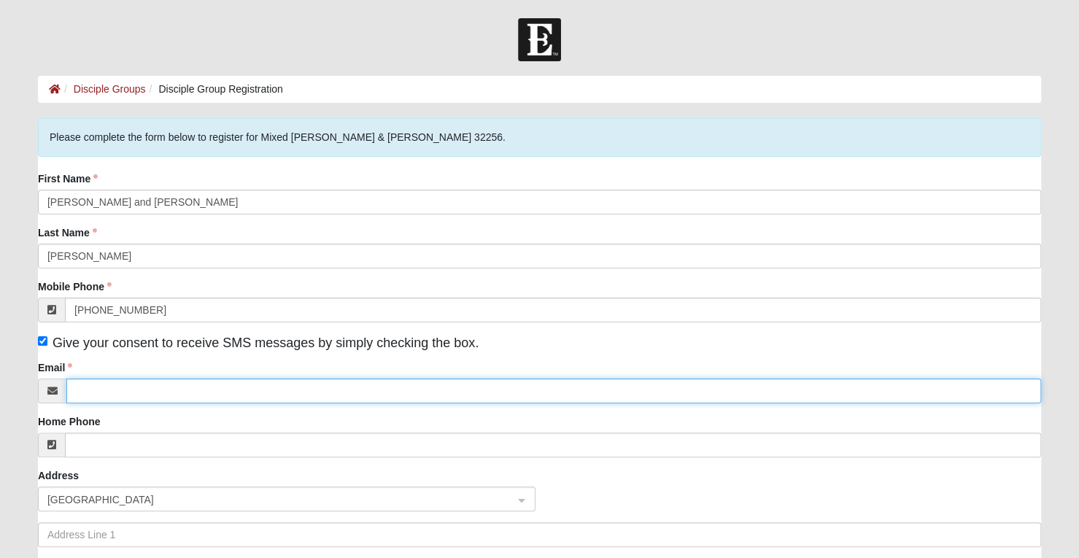
click at [115, 387] on input "Email" at bounding box center [553, 391] width 975 height 25
type input "[EMAIL_ADDRESS][DOMAIN_NAME]"
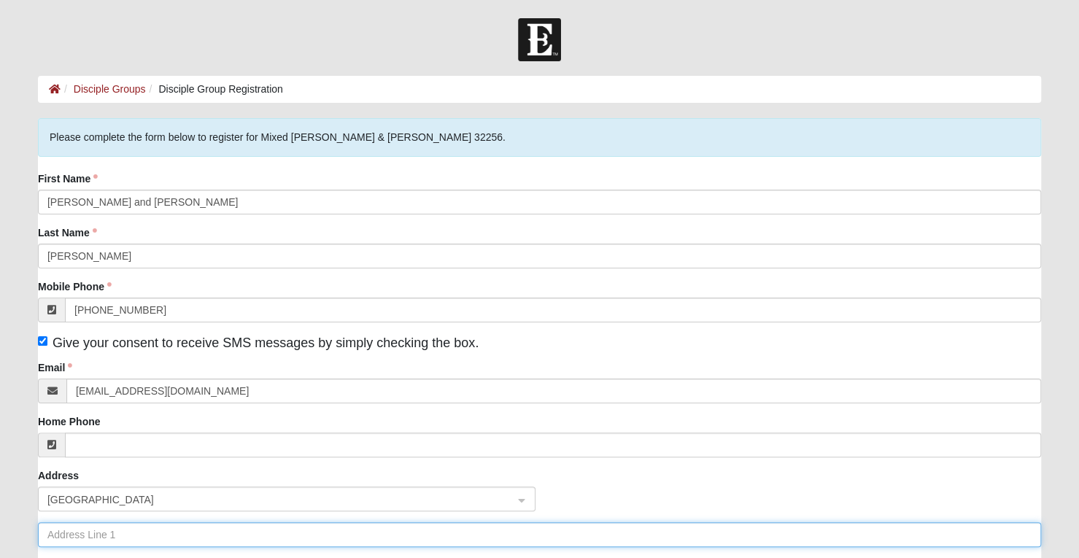
type input "[STREET_ADDRESS]"
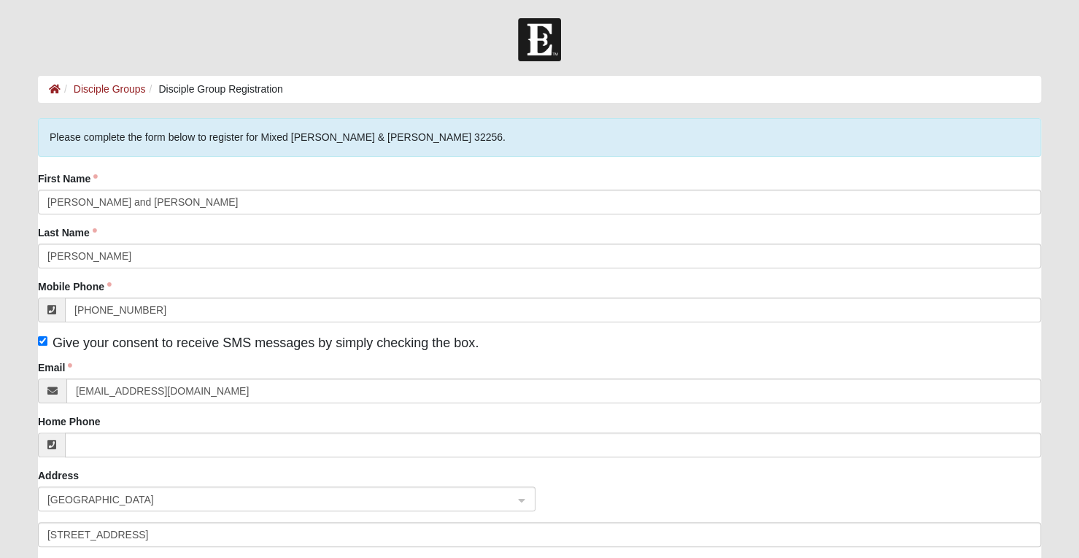
type input "[GEOGRAPHIC_DATA]"
type input "32224"
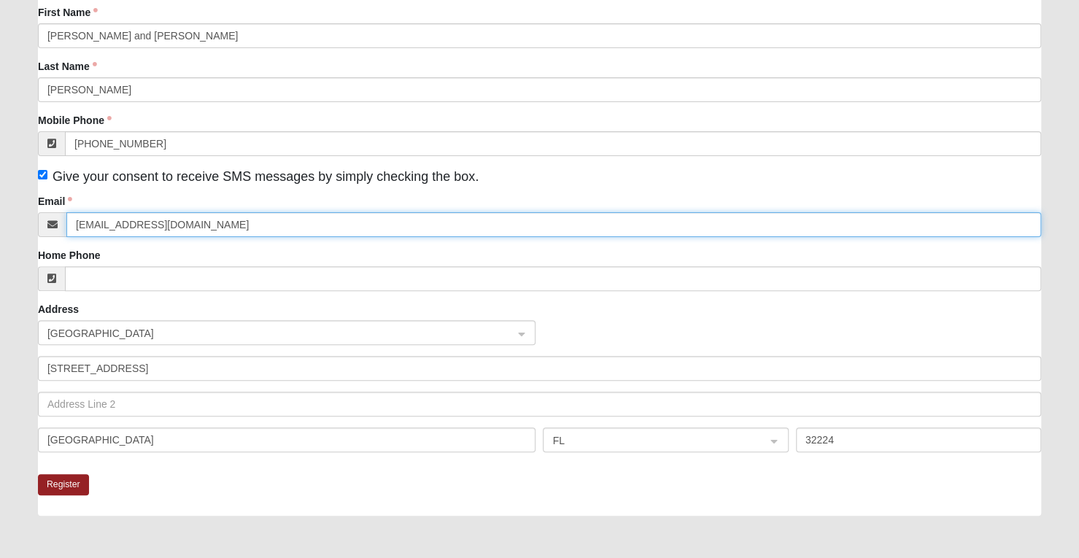
scroll to position [171, 0]
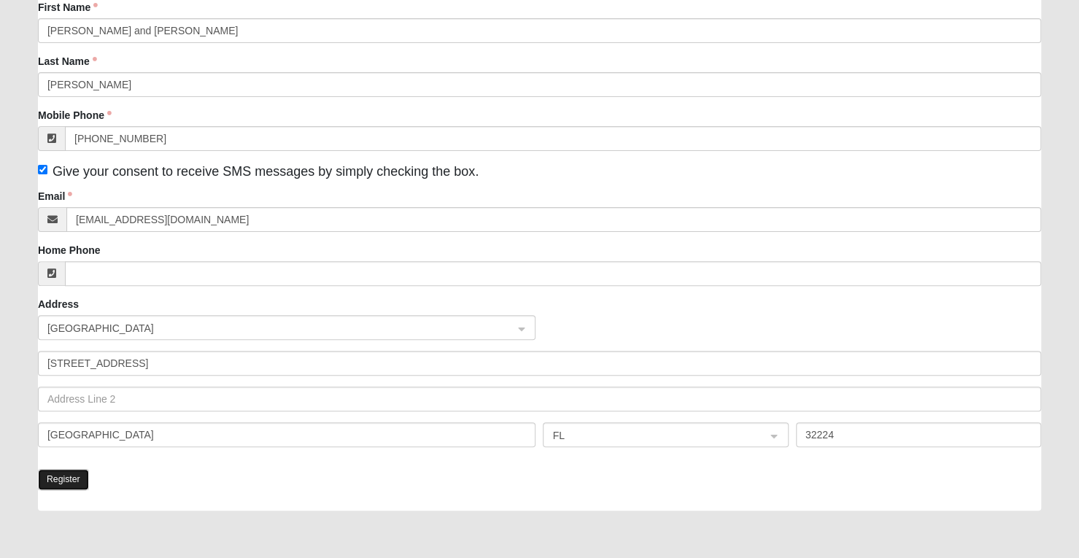
click at [76, 474] on button "Register" at bounding box center [63, 479] width 51 height 21
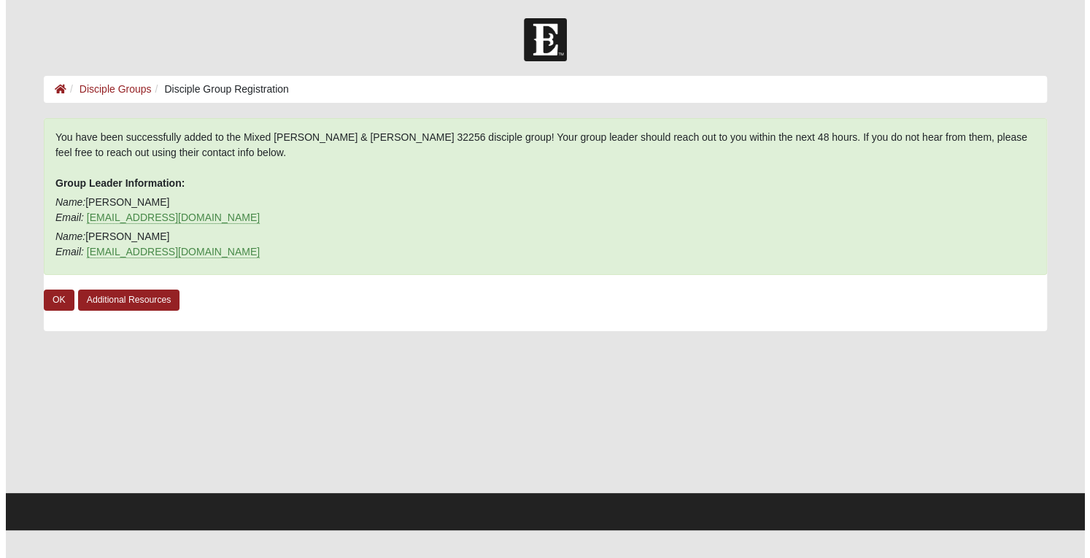
scroll to position [0, 0]
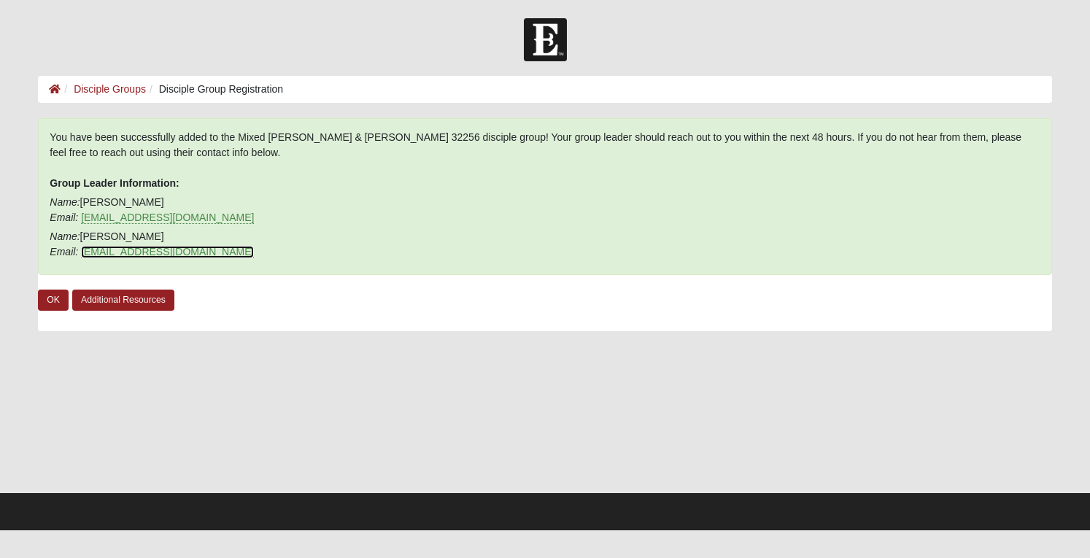
click at [113, 253] on link "[EMAIL_ADDRESS][DOMAIN_NAME]" at bounding box center [167, 252] width 173 height 12
drag, startPoint x: 80, startPoint y: 250, endPoint x: 225, endPoint y: 260, distance: 144.8
click at [225, 260] on div "You have been successfully added to the Mixed [PERSON_NAME] & [PERSON_NAME] 322…" at bounding box center [544, 196] width 1013 height 157
copy link "[EMAIL_ADDRESS][DOMAIN_NAME]"
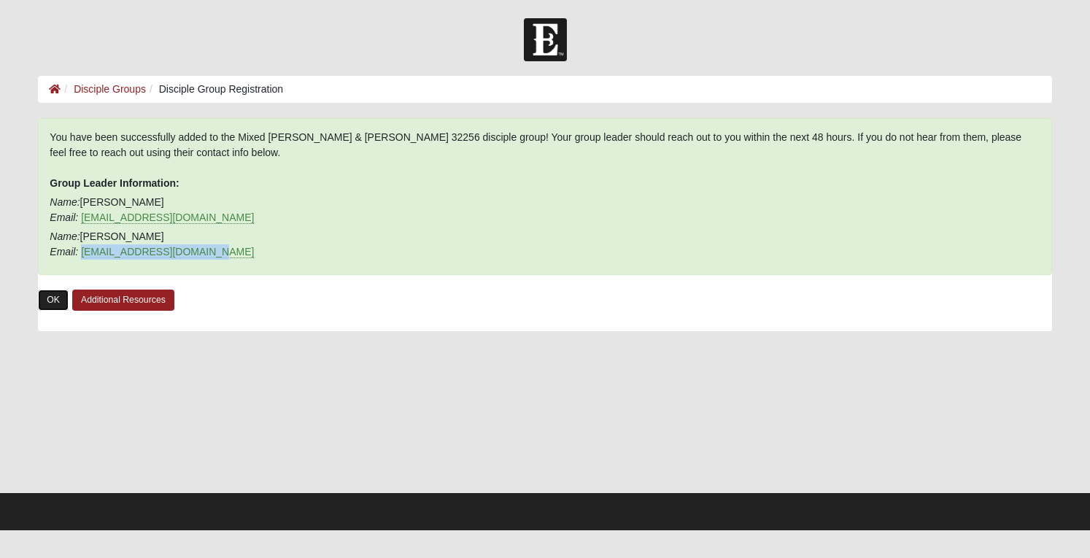
click at [50, 294] on link "OK" at bounding box center [53, 300] width 31 height 21
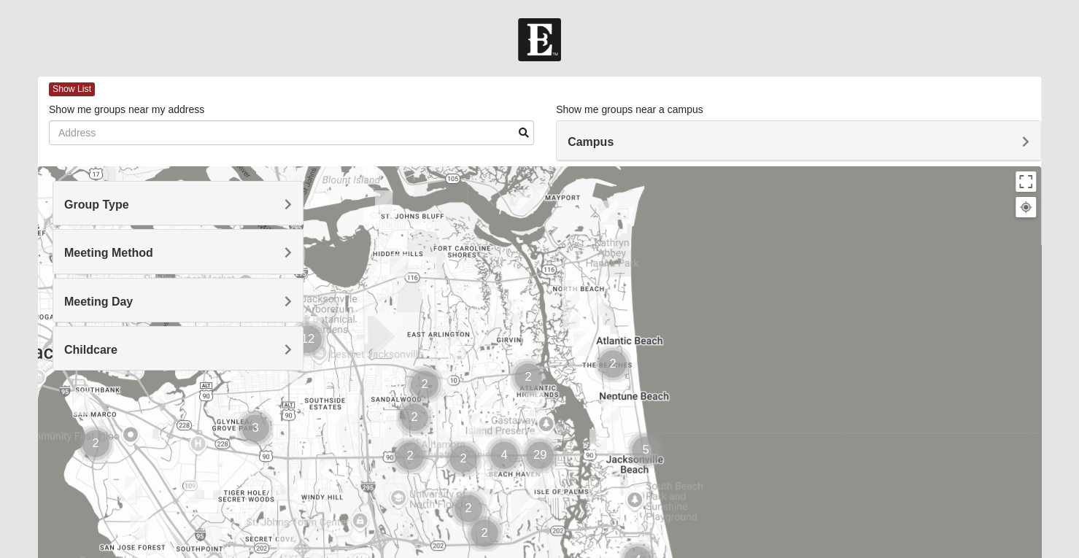
click at [472, 418] on img "Womens Parker/Vereen 32246" at bounding box center [476, 426] width 29 height 36
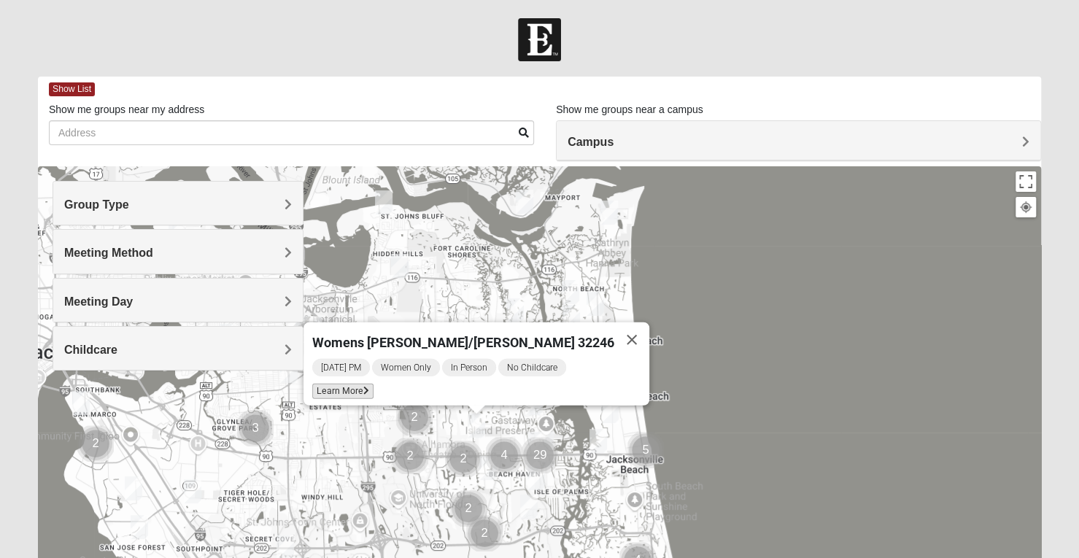
click at [369, 387] on icon at bounding box center [366, 391] width 6 height 9
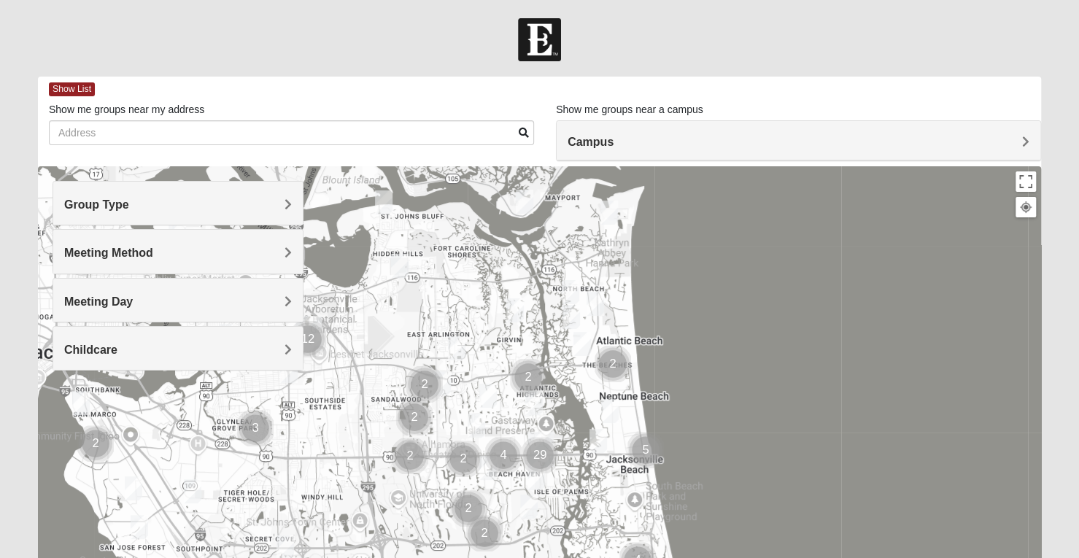
click at [570, 312] on img "Womens Gatch 32233" at bounding box center [571, 317] width 29 height 36
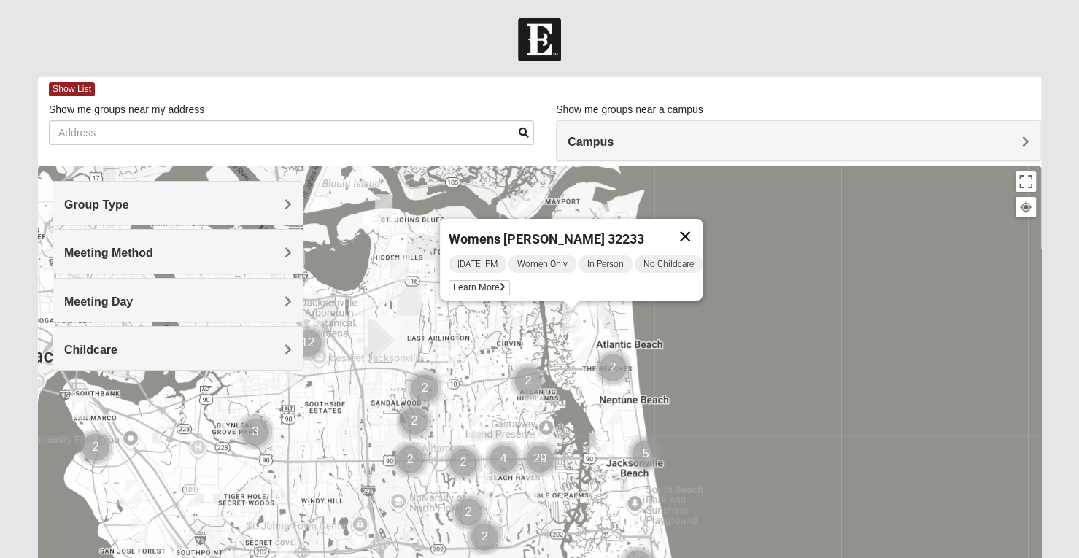
click at [701, 220] on button "Close" at bounding box center [685, 236] width 35 height 35
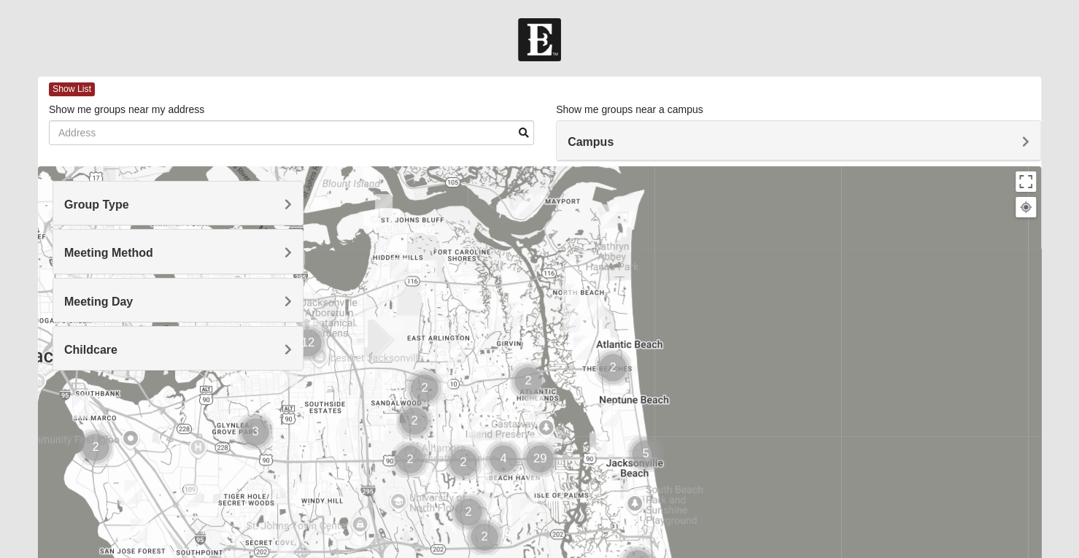
click at [437, 386] on img "Cluster of 2 groups" at bounding box center [425, 388] width 48 height 48
